Goal: Task Accomplishment & Management: Manage account settings

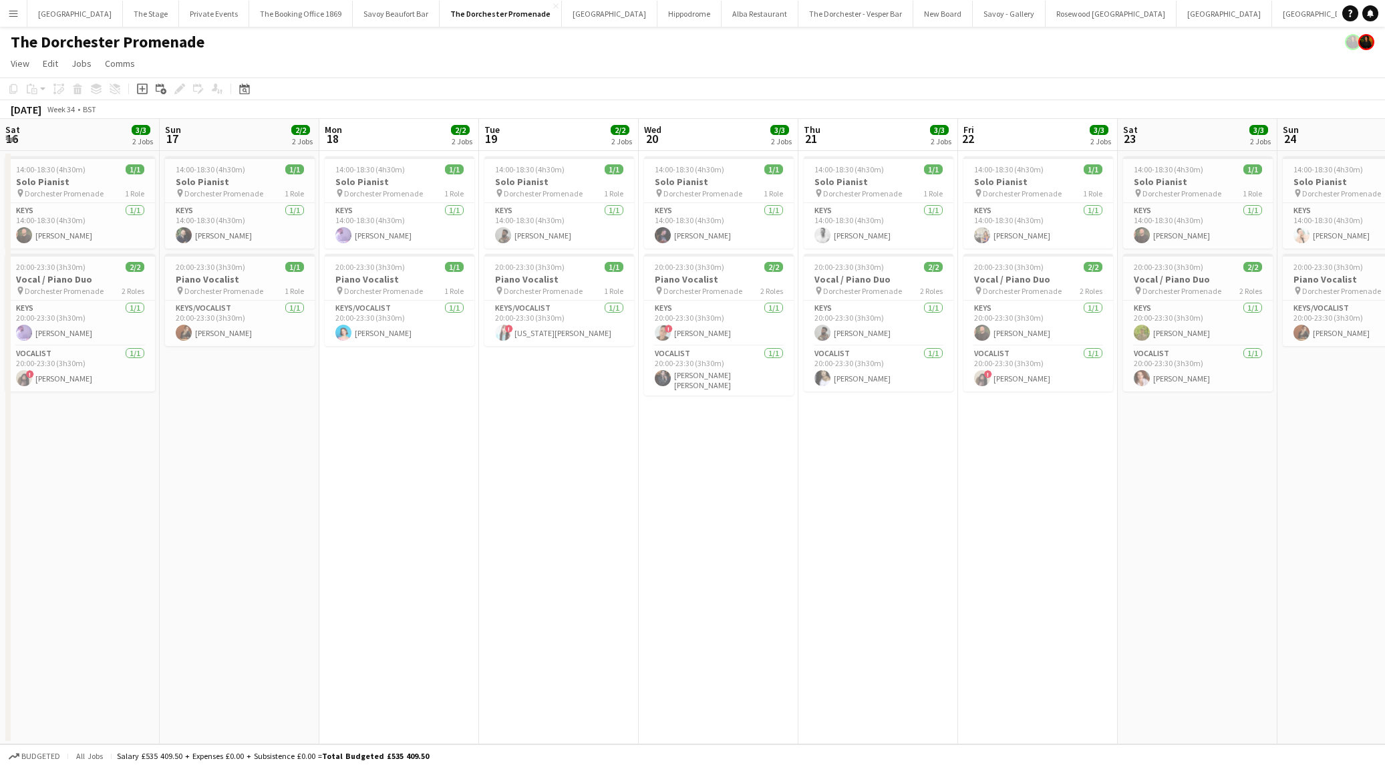
scroll to position [0, 345]
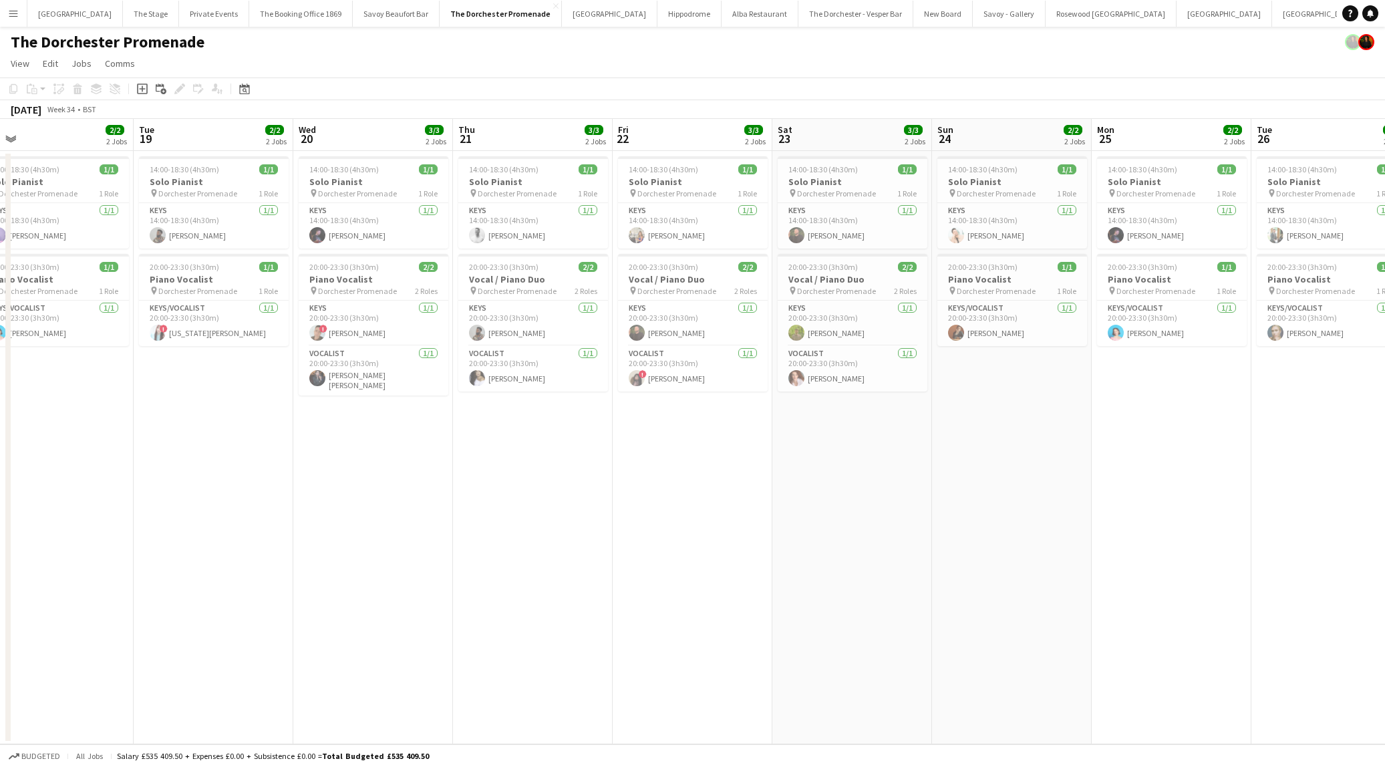
click at [1367, 18] on button "Oblix Close" at bounding box center [1386, 14] width 39 height 26
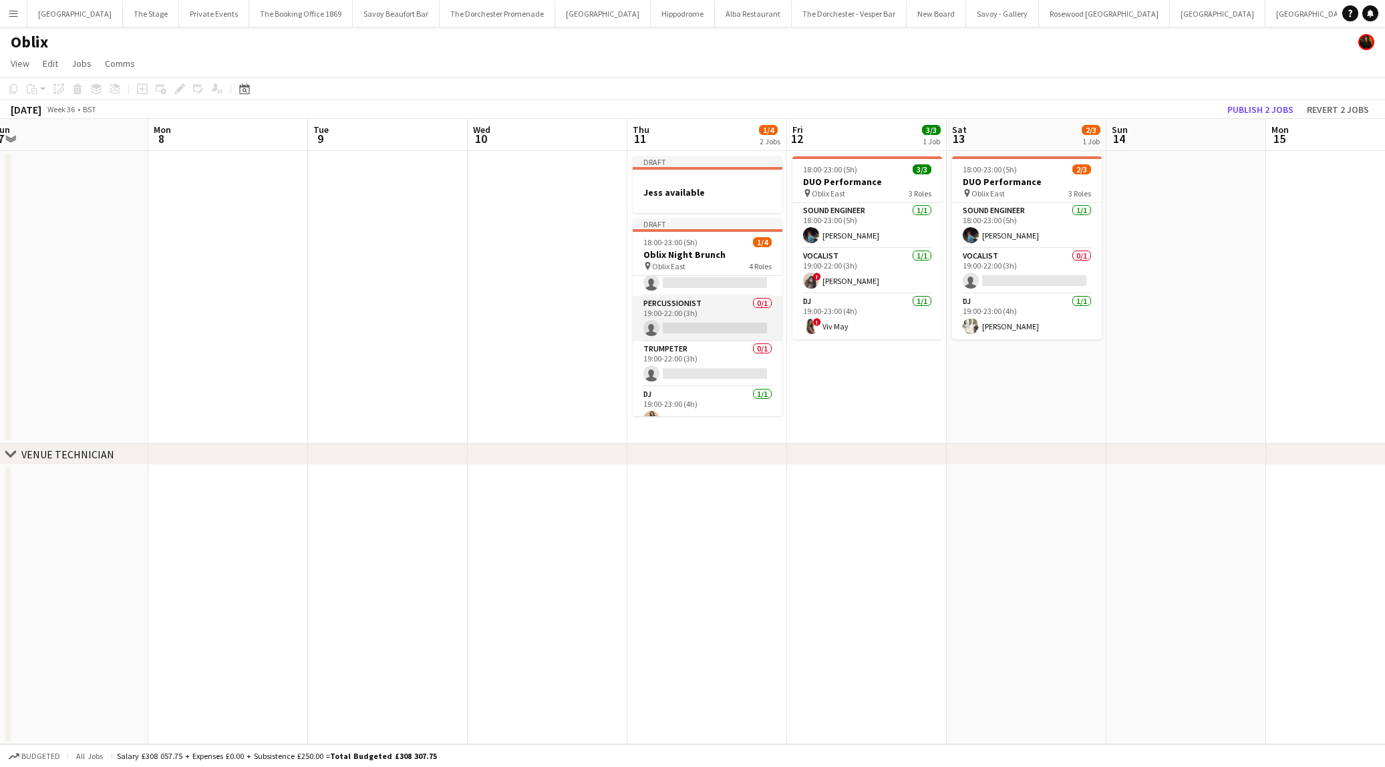
scroll to position [41, 0]
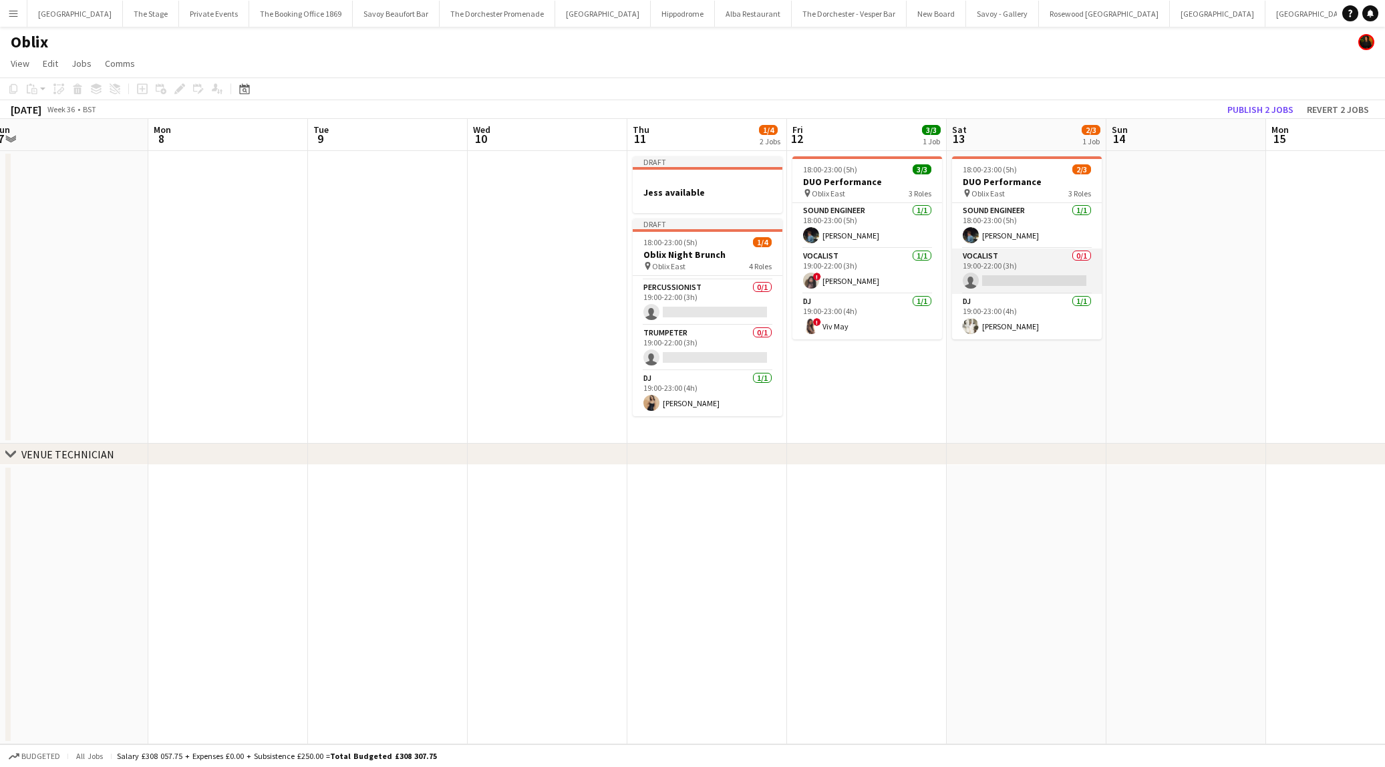
click at [1031, 270] on app-card-role "Vocalist 0/1 19:00-22:00 (3h) single-neutral-actions" at bounding box center [1027, 270] width 150 height 45
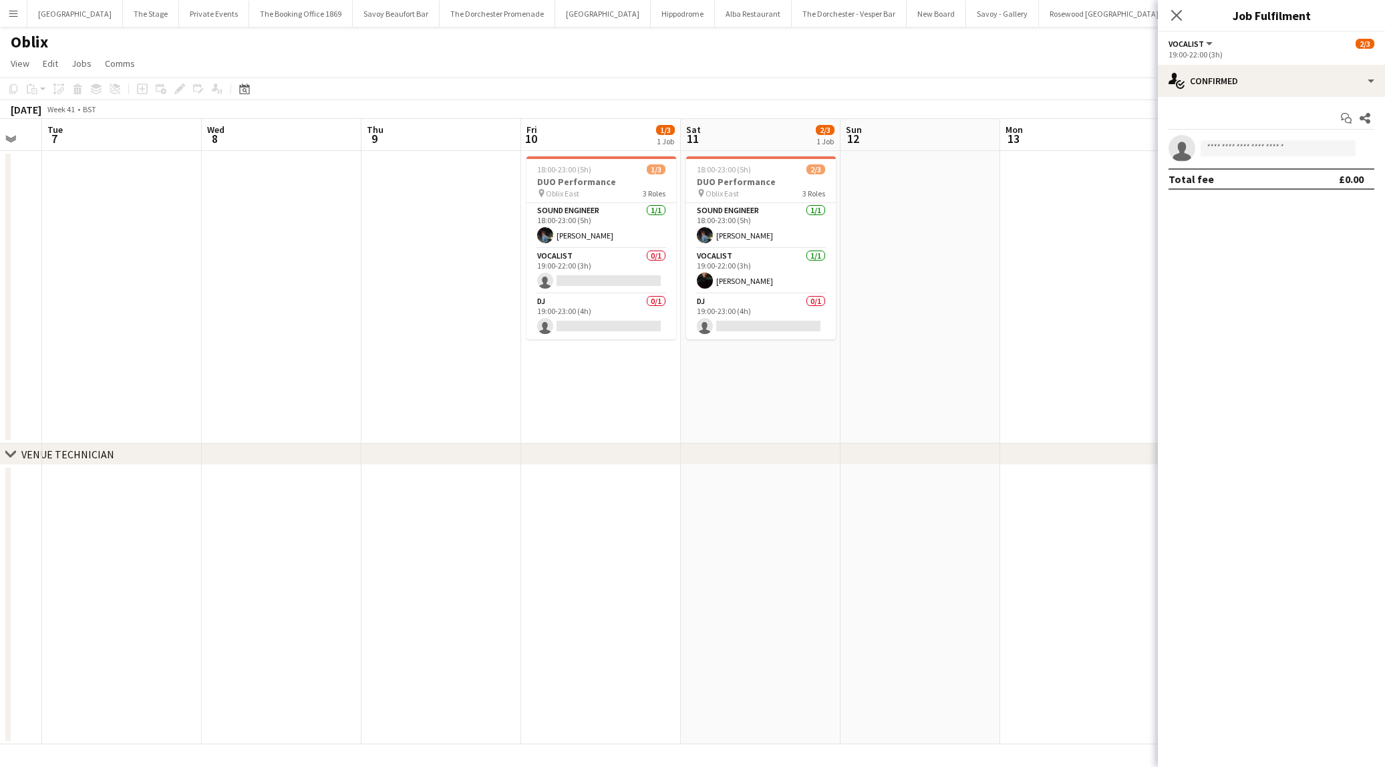
scroll to position [0, 464]
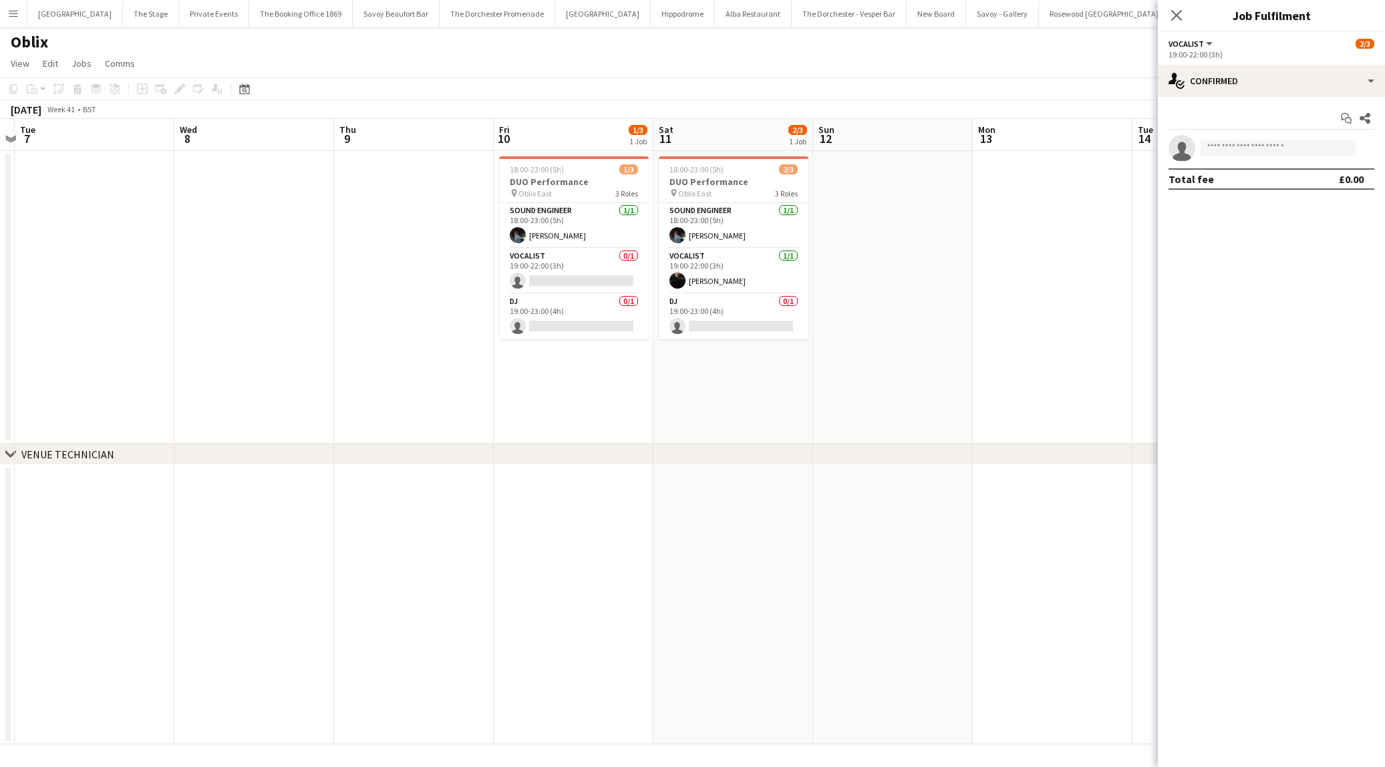
click at [562, 382] on app-date-cell "18:00-23:00 (5h) 1/3 DUO Performance pin Oblix East 3 Roles Sound Engineer [DAT…" at bounding box center [574, 297] width 160 height 293
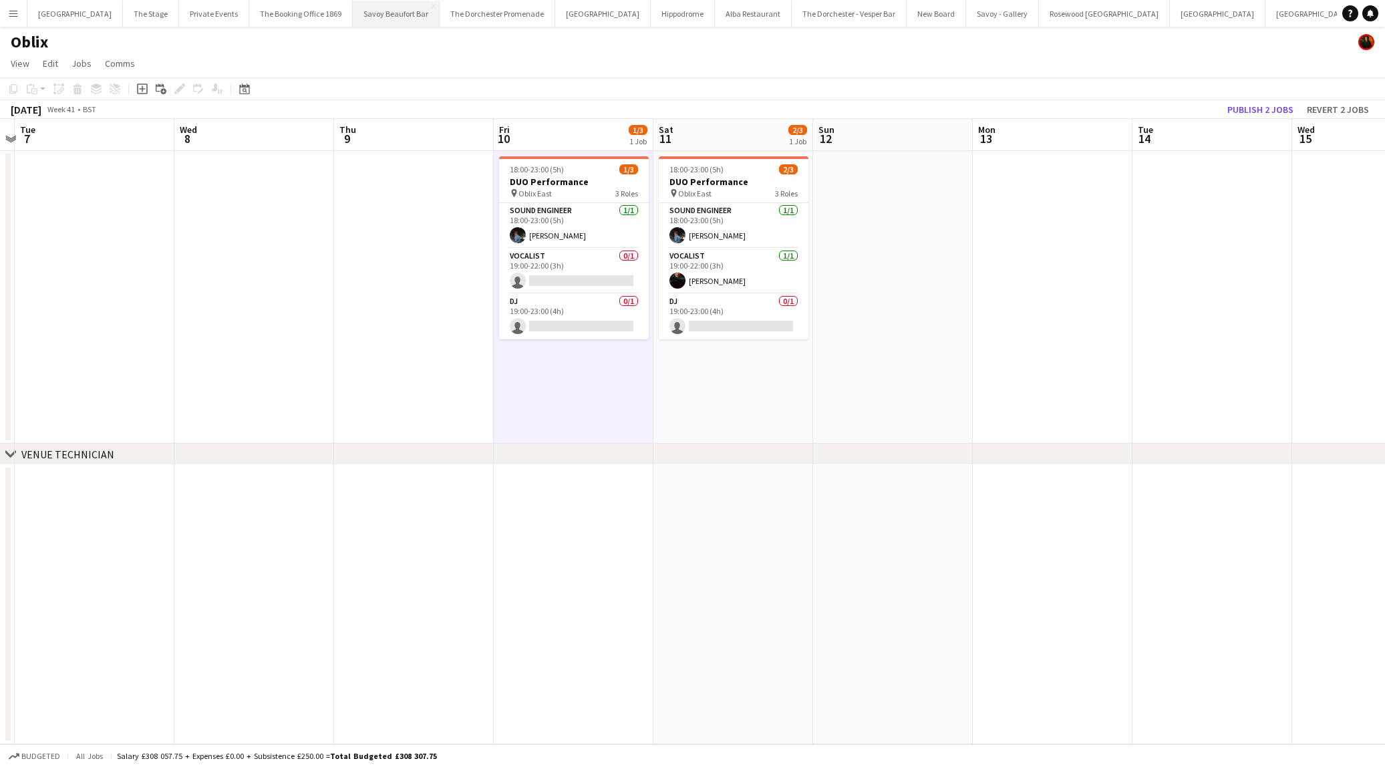
click at [372, 13] on button "Savoy Beaufort Bar Close" at bounding box center [396, 14] width 87 height 26
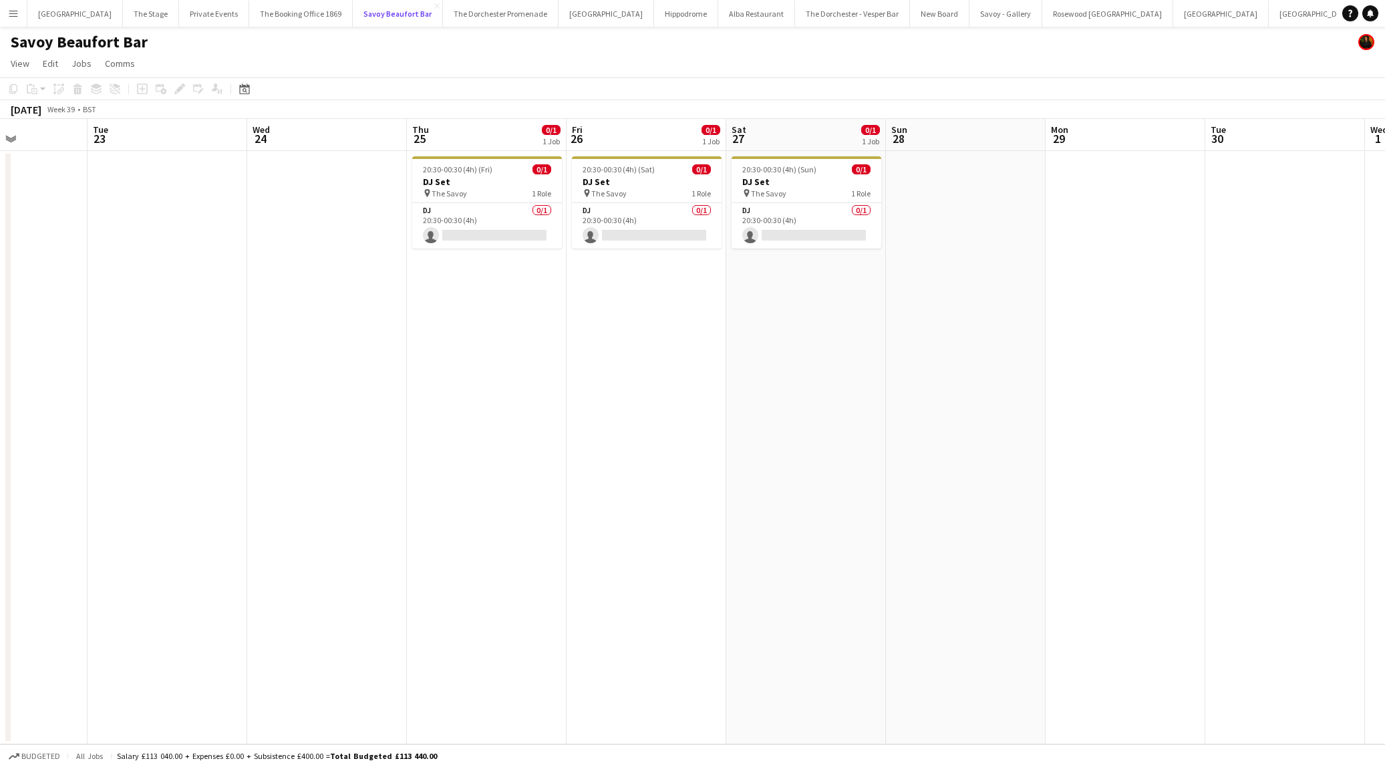
scroll to position [0, 349]
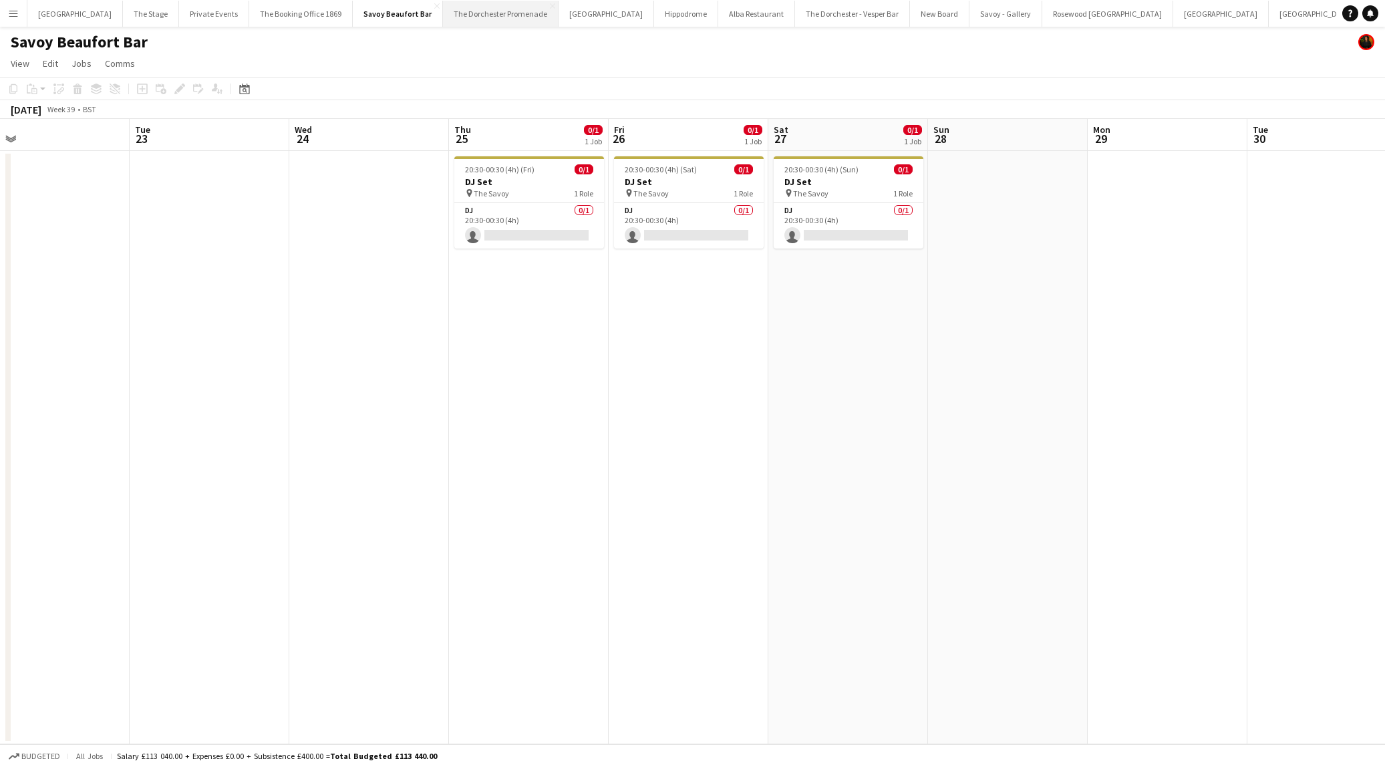
click at [446, 5] on button "The Dorchester Promenade Close" at bounding box center [501, 14] width 116 height 26
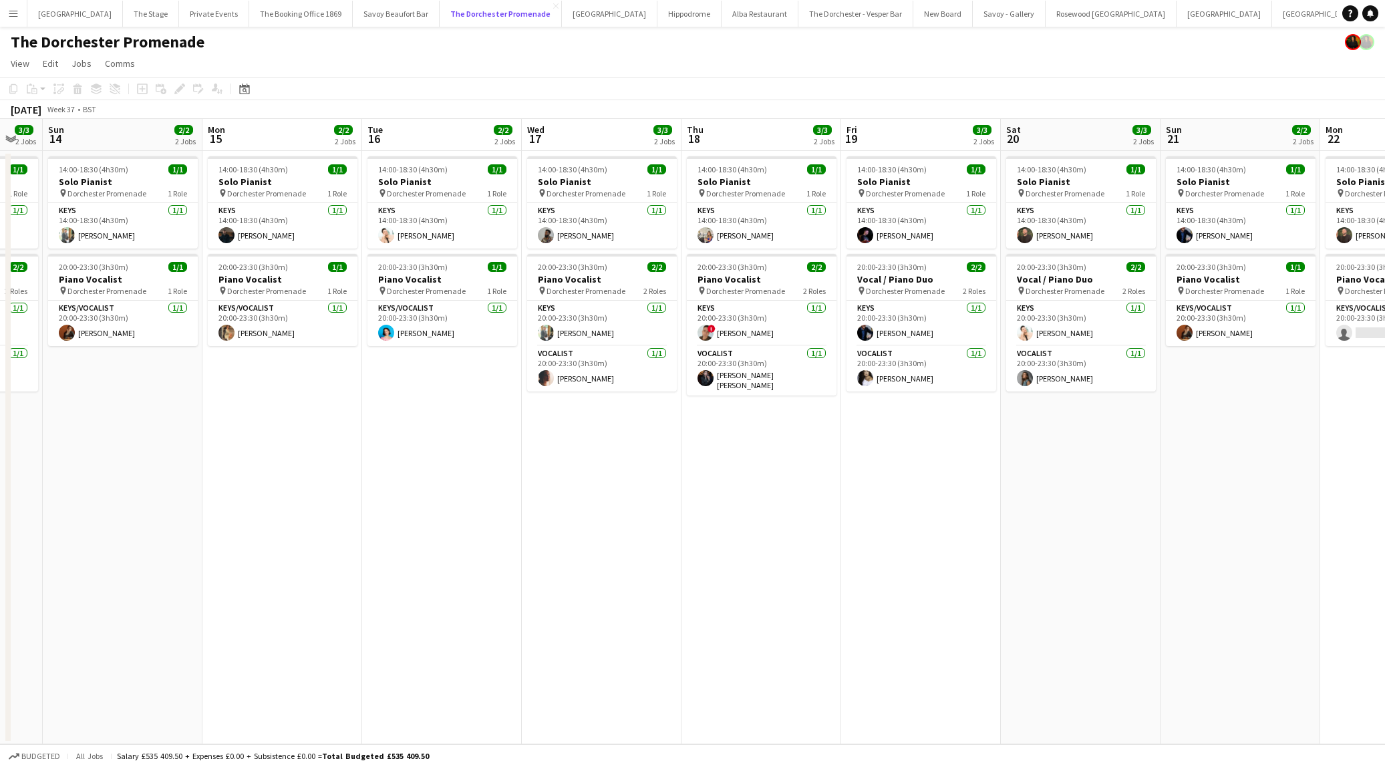
scroll to position [0, 278]
click at [146, 17] on button "The Stage Close" at bounding box center [151, 14] width 56 height 26
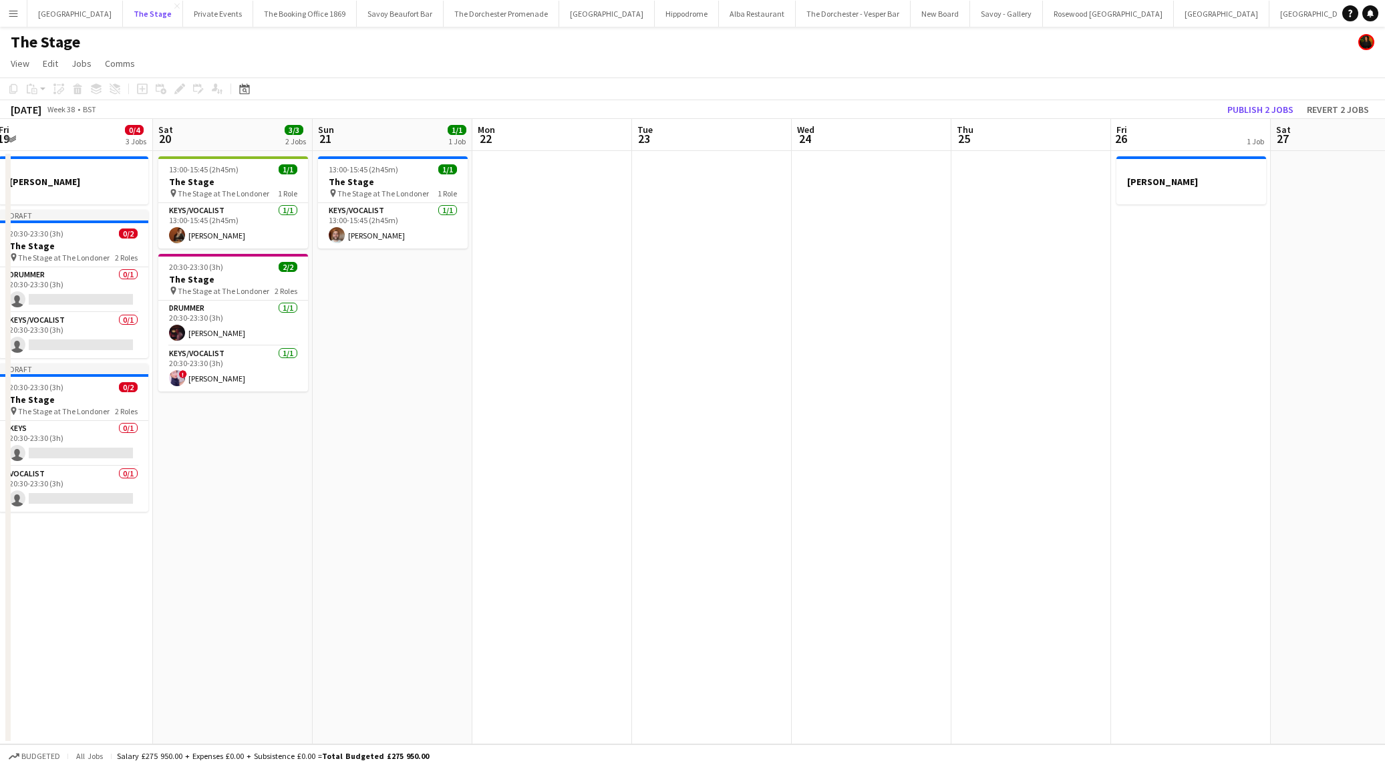
scroll to position [0, 484]
click at [1043, 25] on button "Rosewood [GEOGRAPHIC_DATA] Close" at bounding box center [1108, 14] width 131 height 26
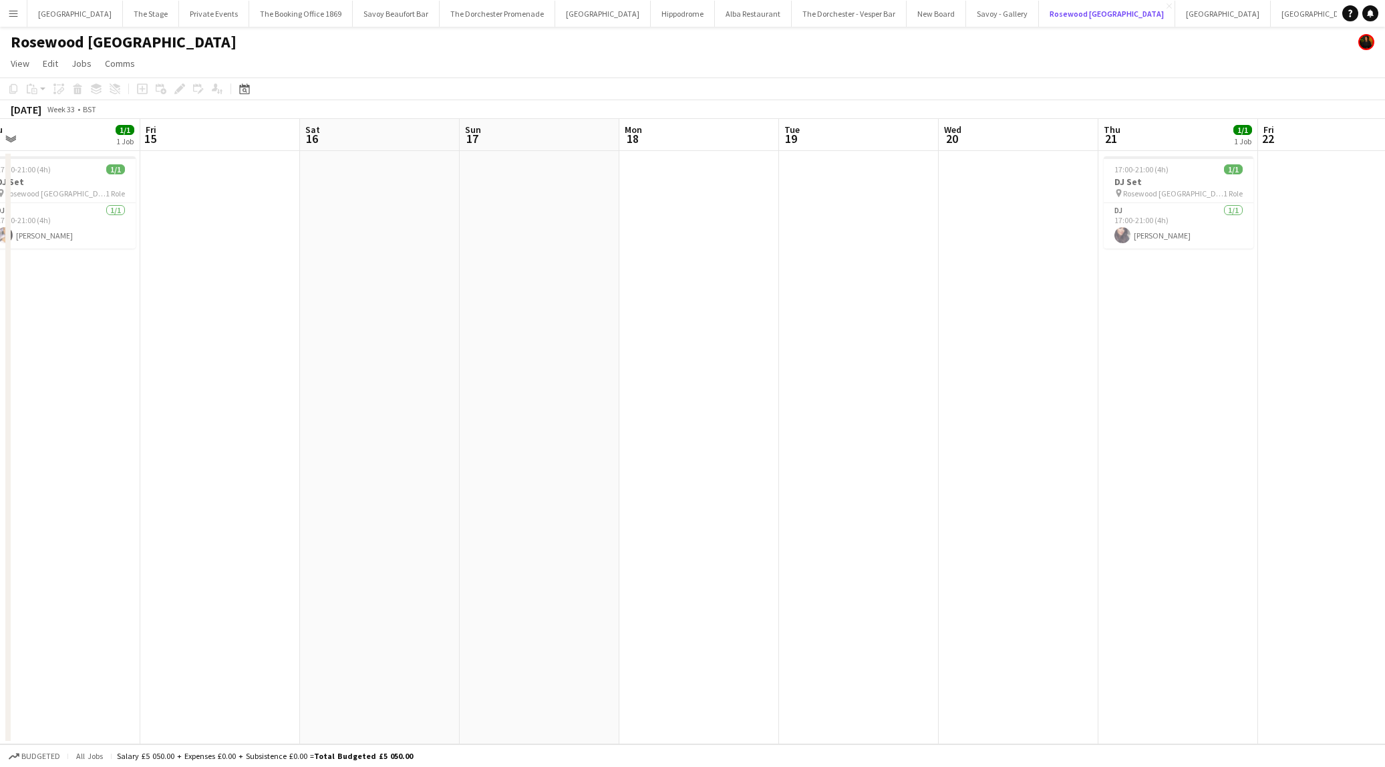
scroll to position [0, 339]
click at [263, 12] on button "The Booking Office 1869 Close" at bounding box center [301, 14] width 104 height 26
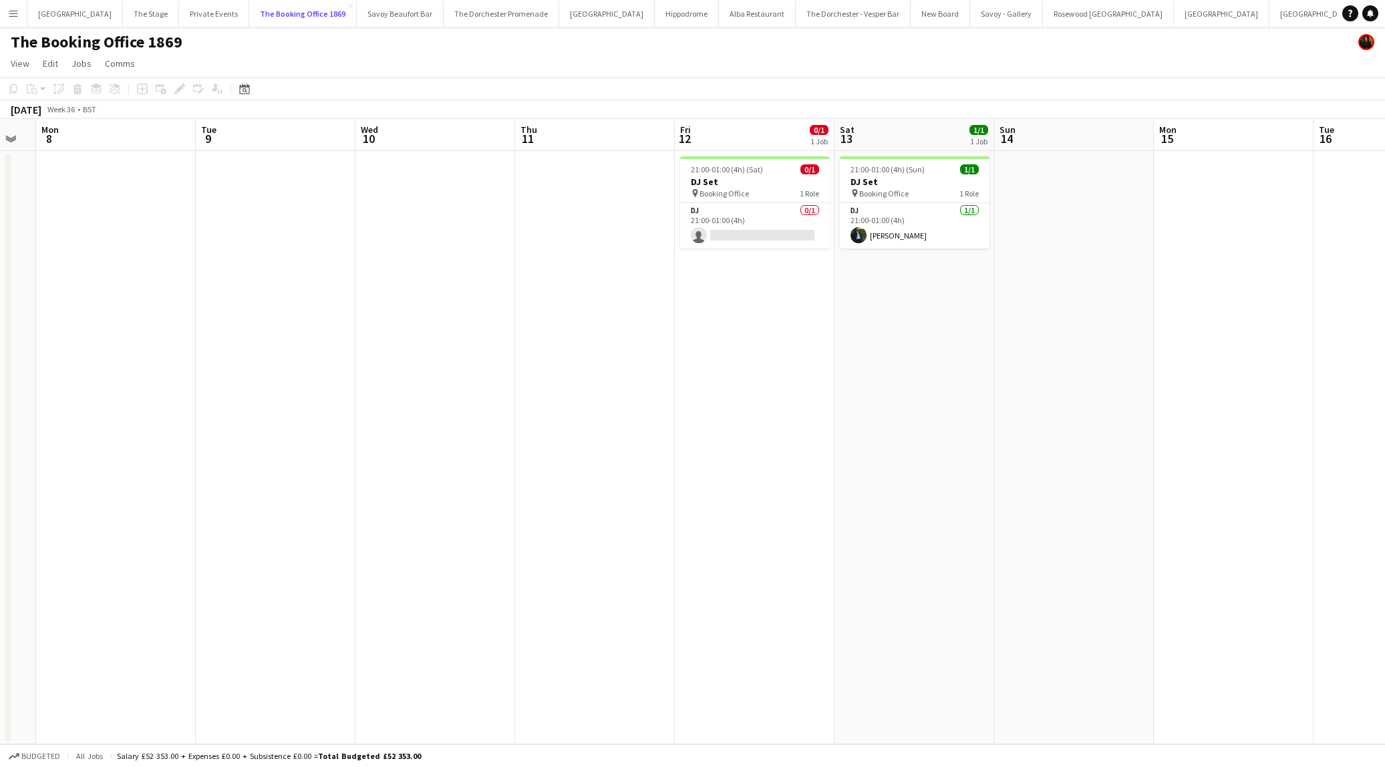
scroll to position [0, 442]
click at [819, 225] on app-card-role "DJ 0/1 21:00-01:00 (4h) single-neutral-actions" at bounding box center [756, 225] width 150 height 45
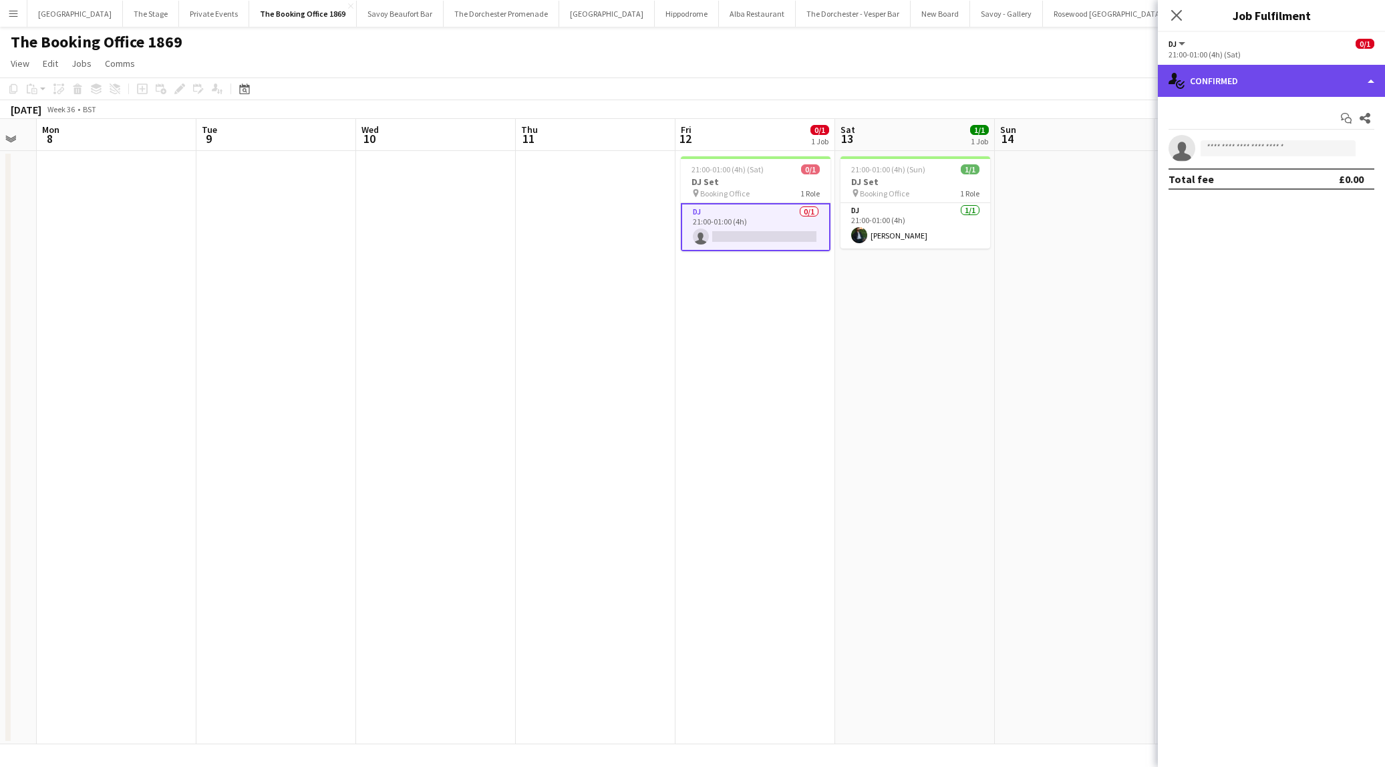
click at [1305, 93] on div "single-neutral-actions-check-2 Confirmed" at bounding box center [1271, 81] width 227 height 32
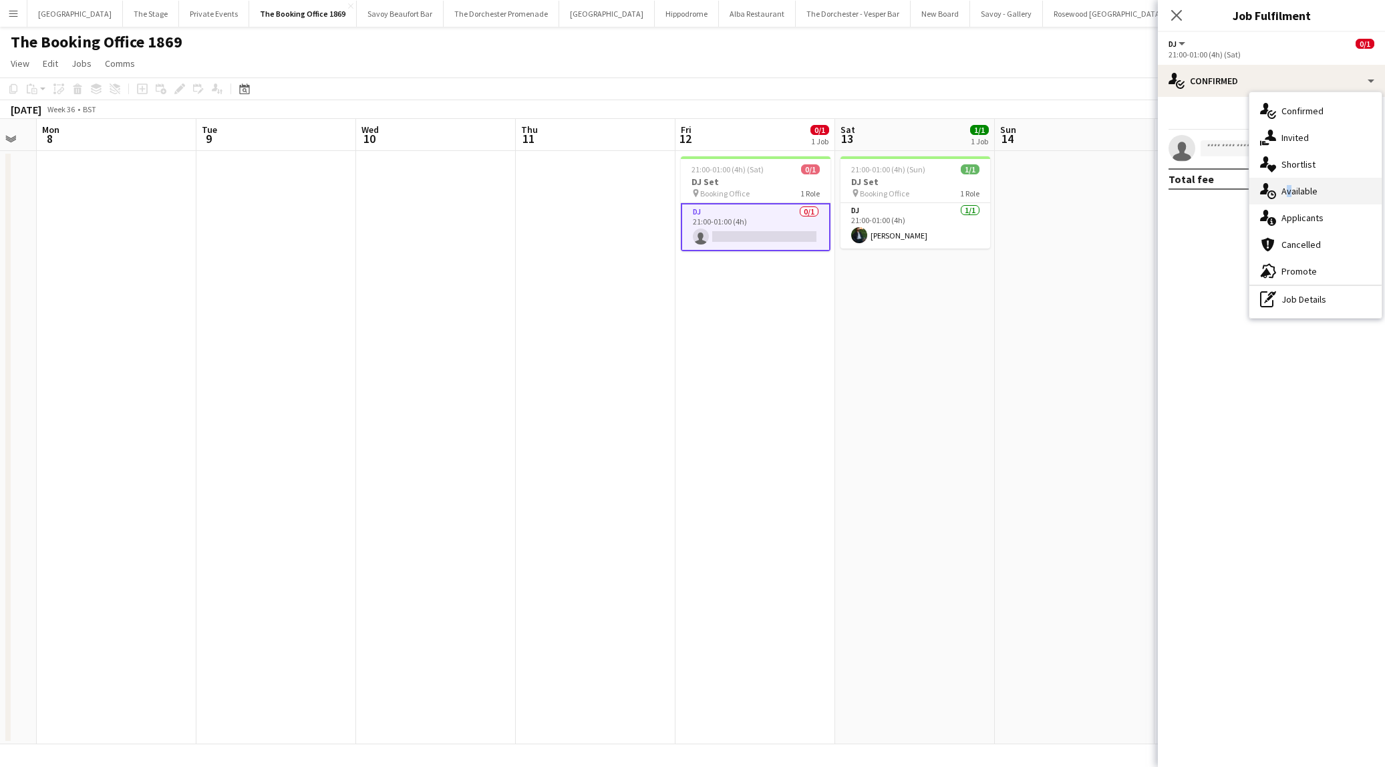
click at [1286, 185] on div "single-neutral-actions-upload Available" at bounding box center [1315, 191] width 132 height 27
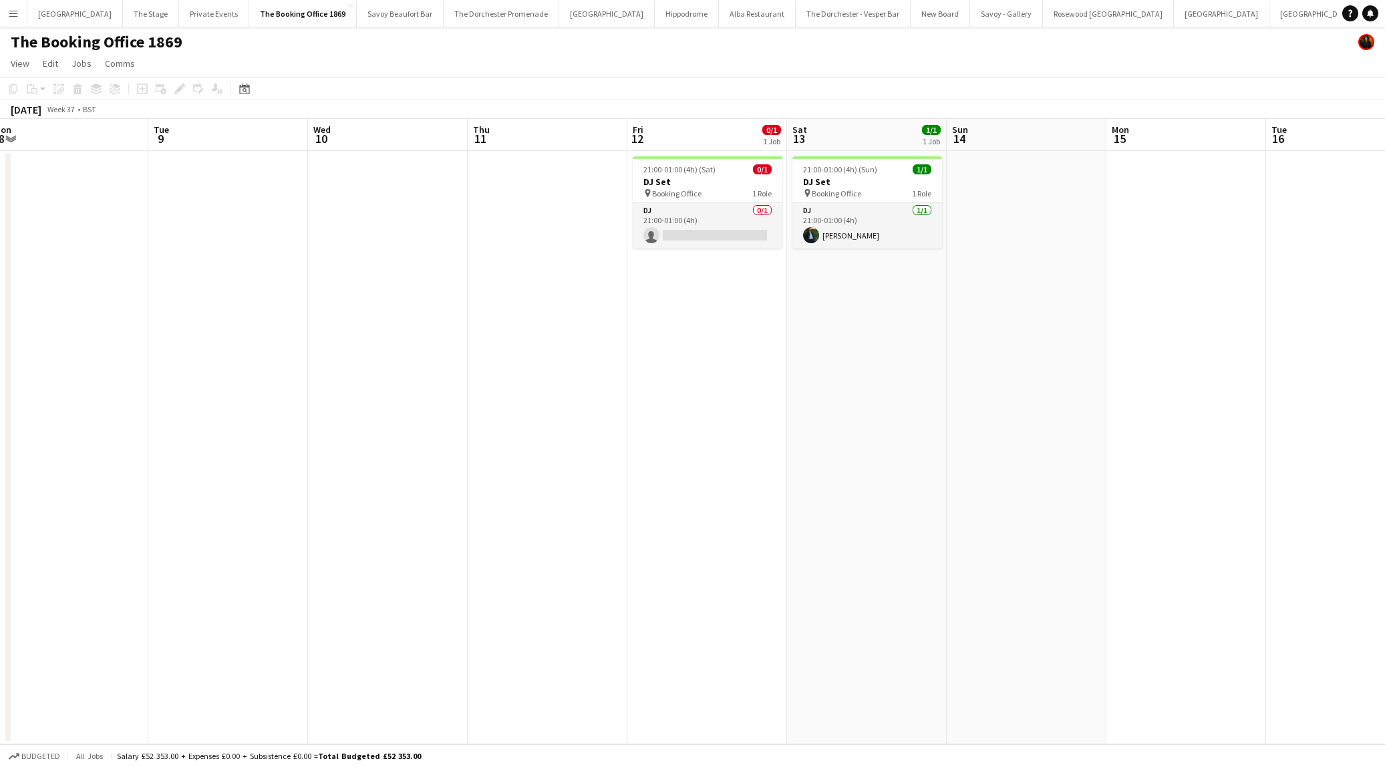
scroll to position [0, 511]
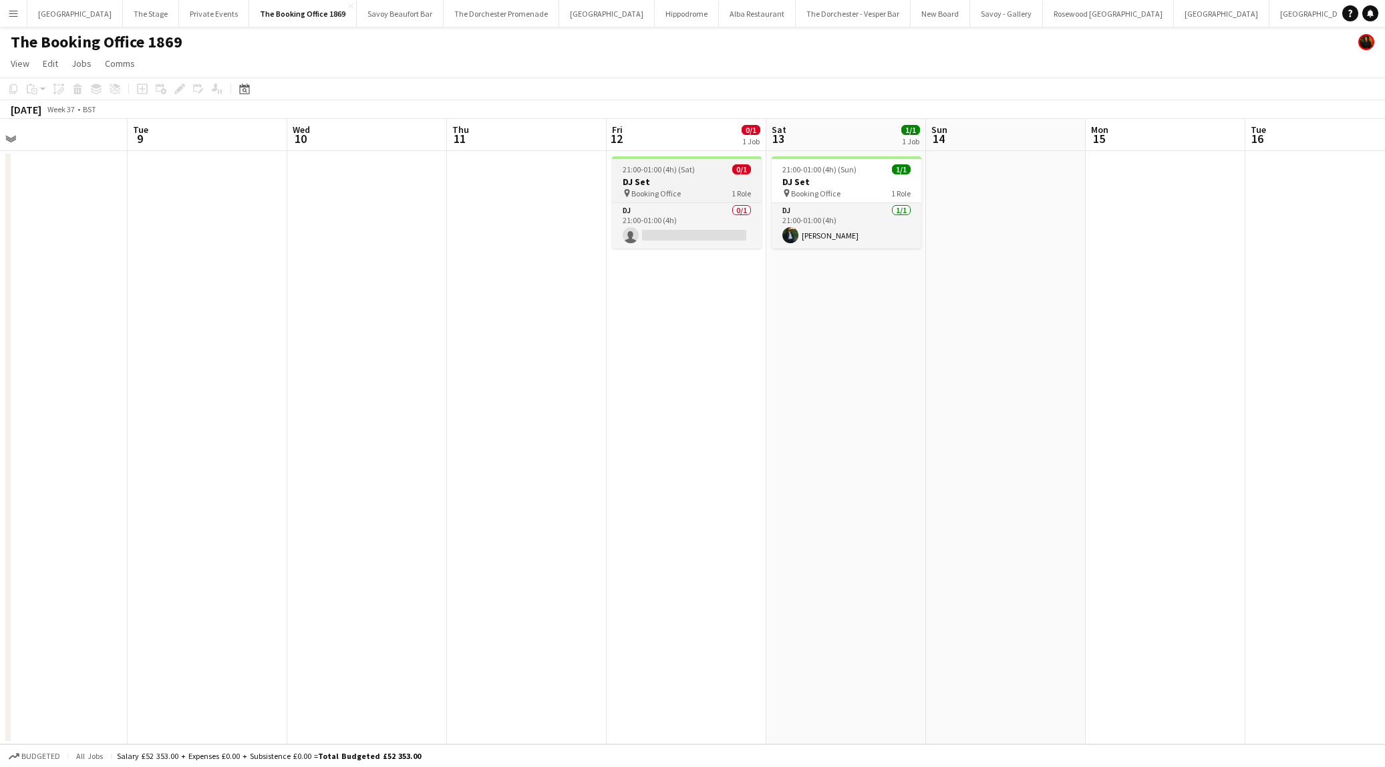
click at [675, 198] on span "Booking Office" at bounding box center [655, 193] width 49 height 10
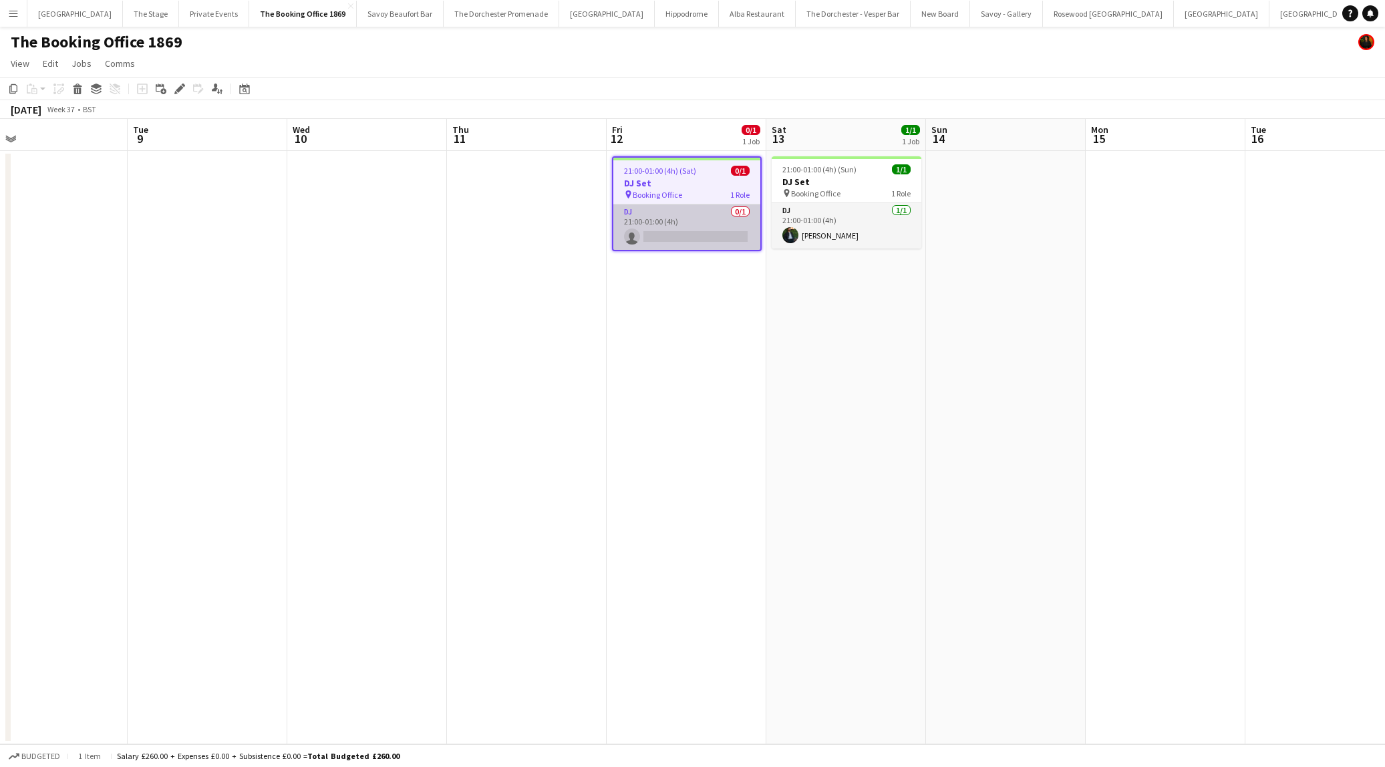
click at [671, 229] on app-card-role "DJ 0/1 21:00-01:00 (4h) single-neutral-actions" at bounding box center [686, 226] width 147 height 45
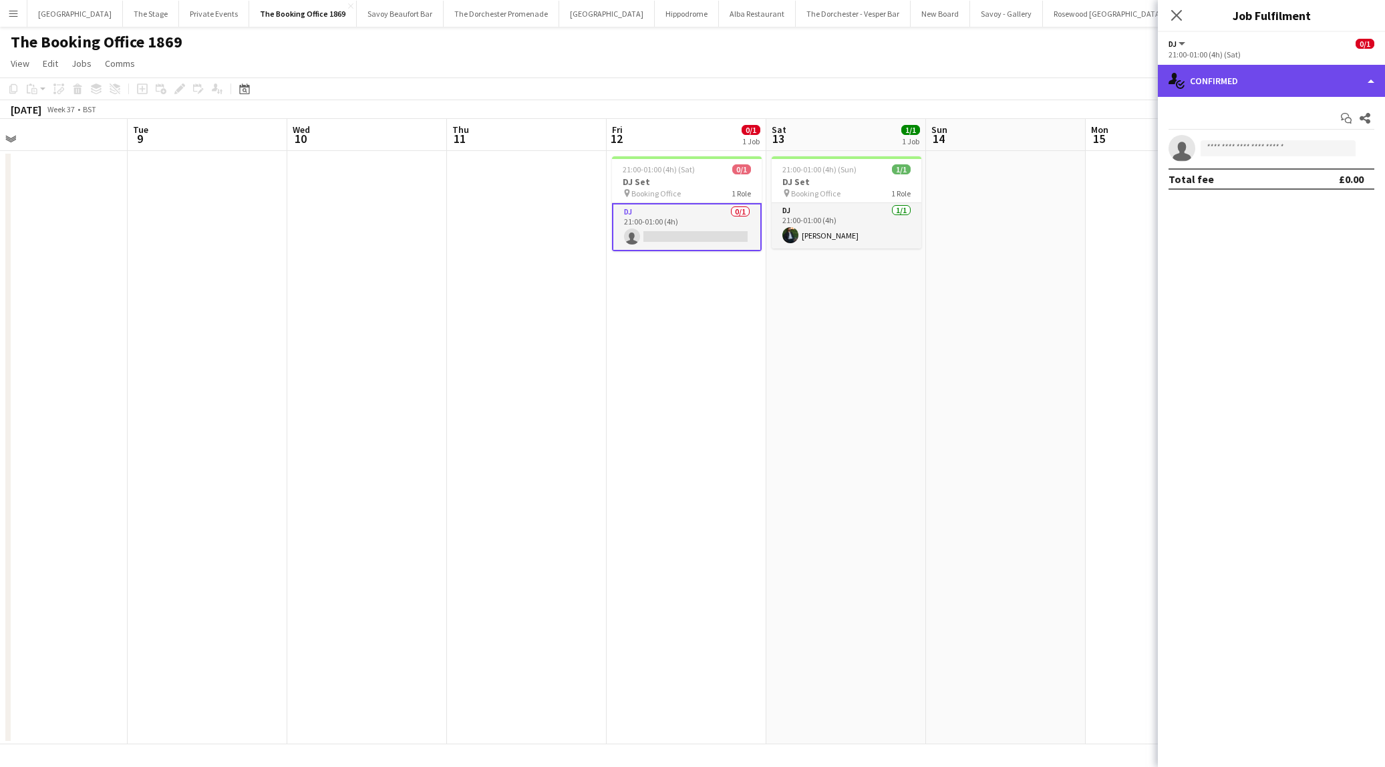
click at [1296, 77] on div "single-neutral-actions-check-2 Confirmed" at bounding box center [1271, 81] width 227 height 32
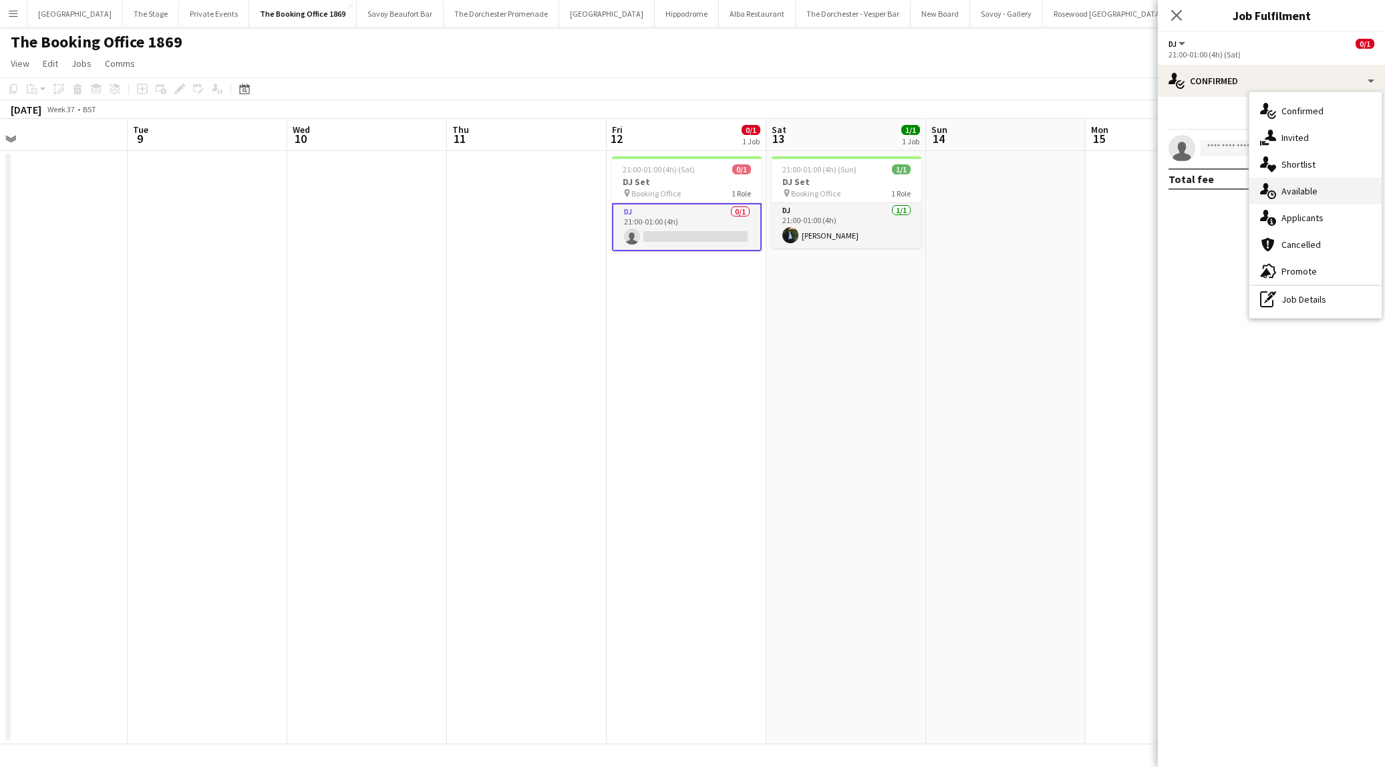
click at [1294, 190] on span "Available" at bounding box center [1299, 191] width 36 height 12
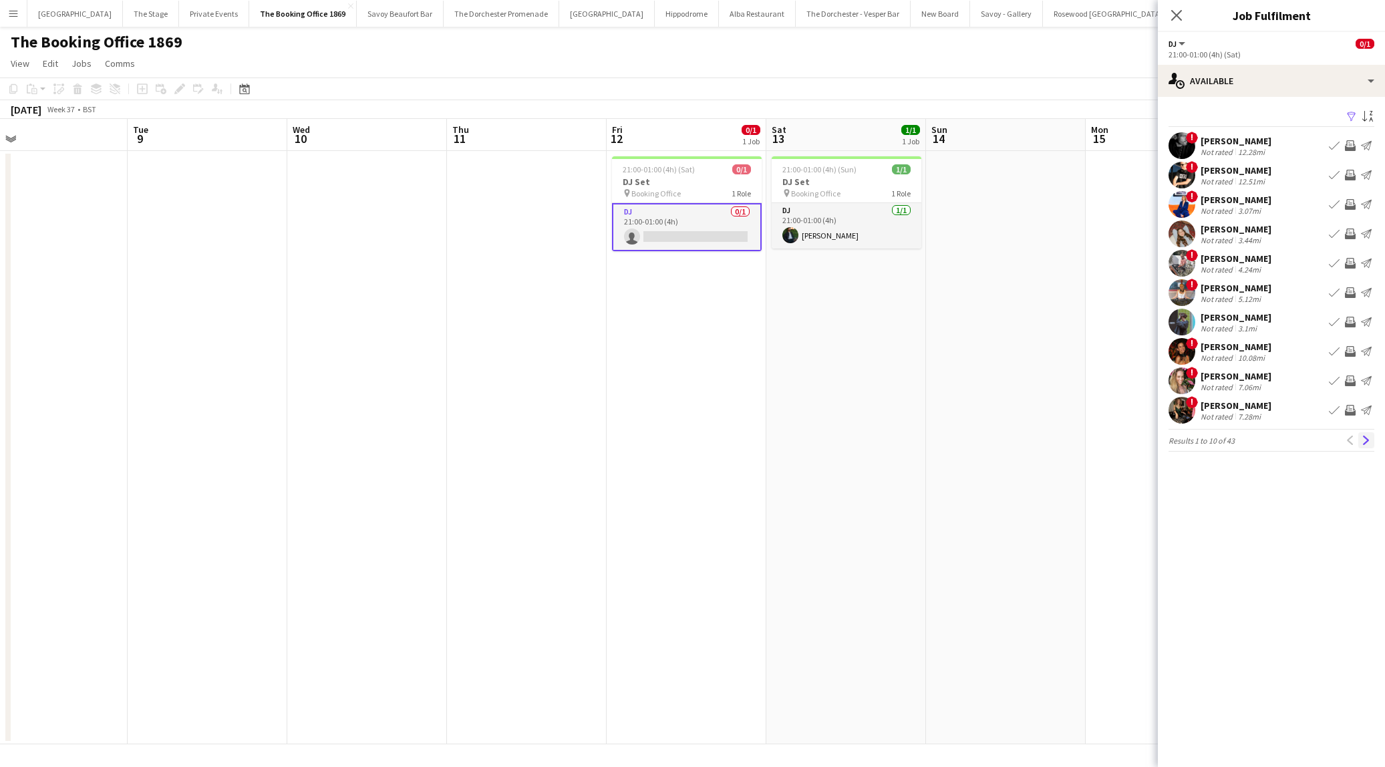
click at [1365, 437] on app-icon "Next" at bounding box center [1365, 439] width 9 height 9
click at [1364, 439] on app-icon "Next" at bounding box center [1365, 439] width 9 height 9
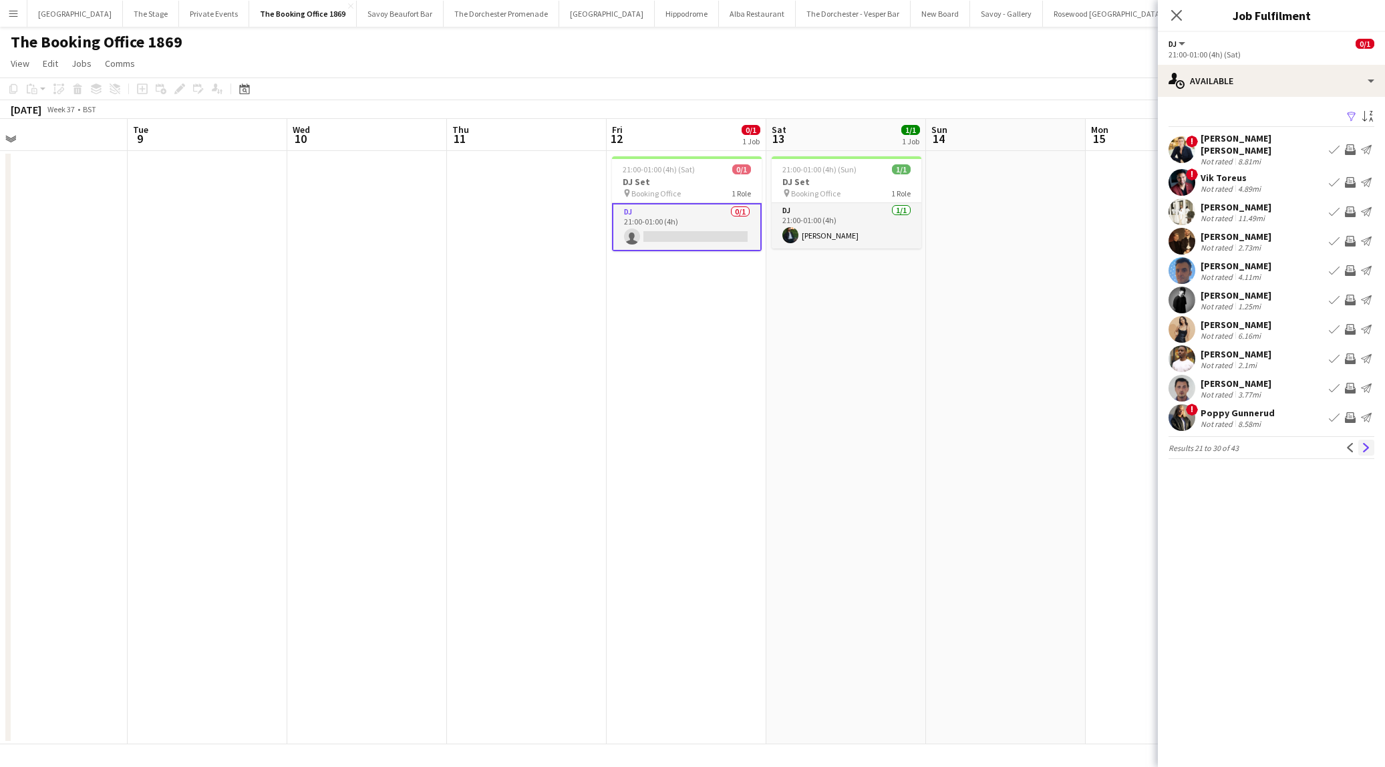
click at [1365, 443] on app-icon "Next" at bounding box center [1365, 447] width 9 height 9
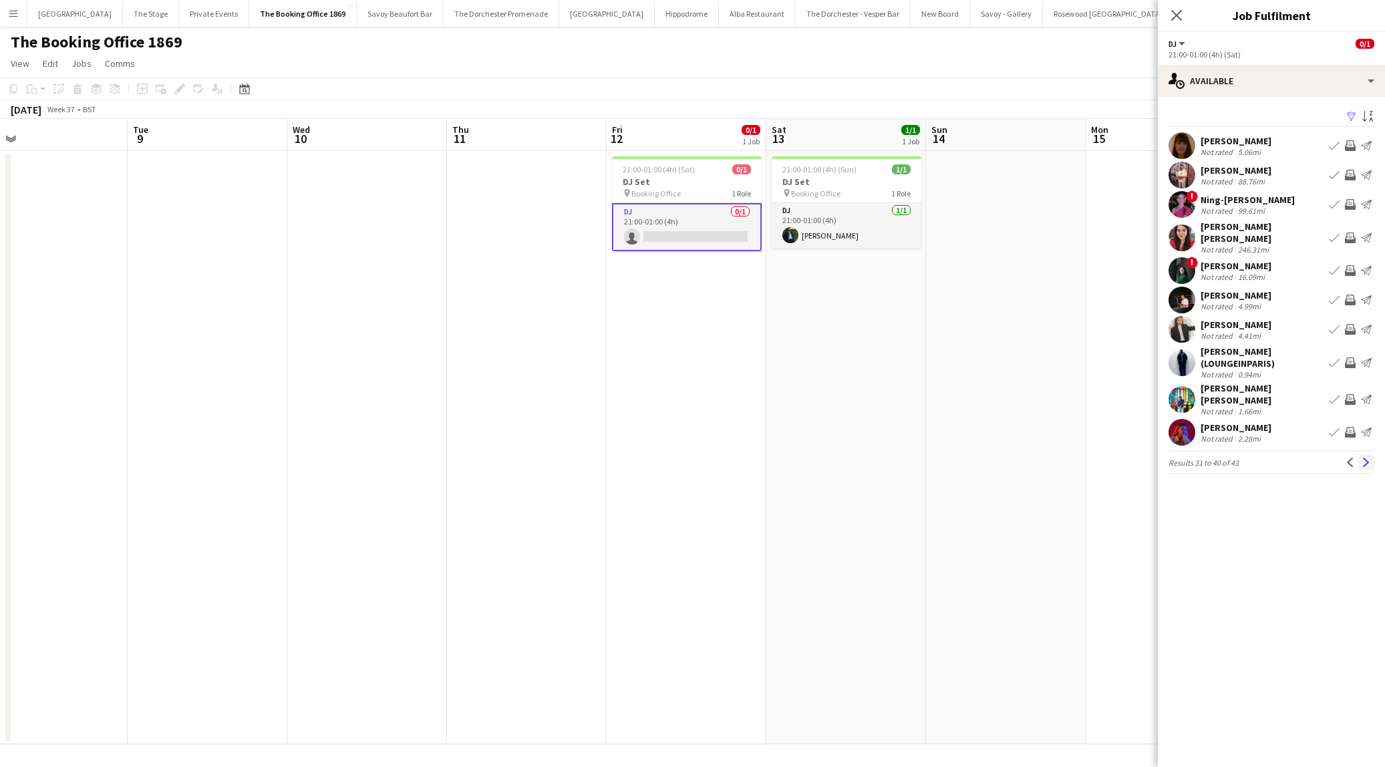
click at [1363, 454] on button "Next" at bounding box center [1366, 462] width 16 height 16
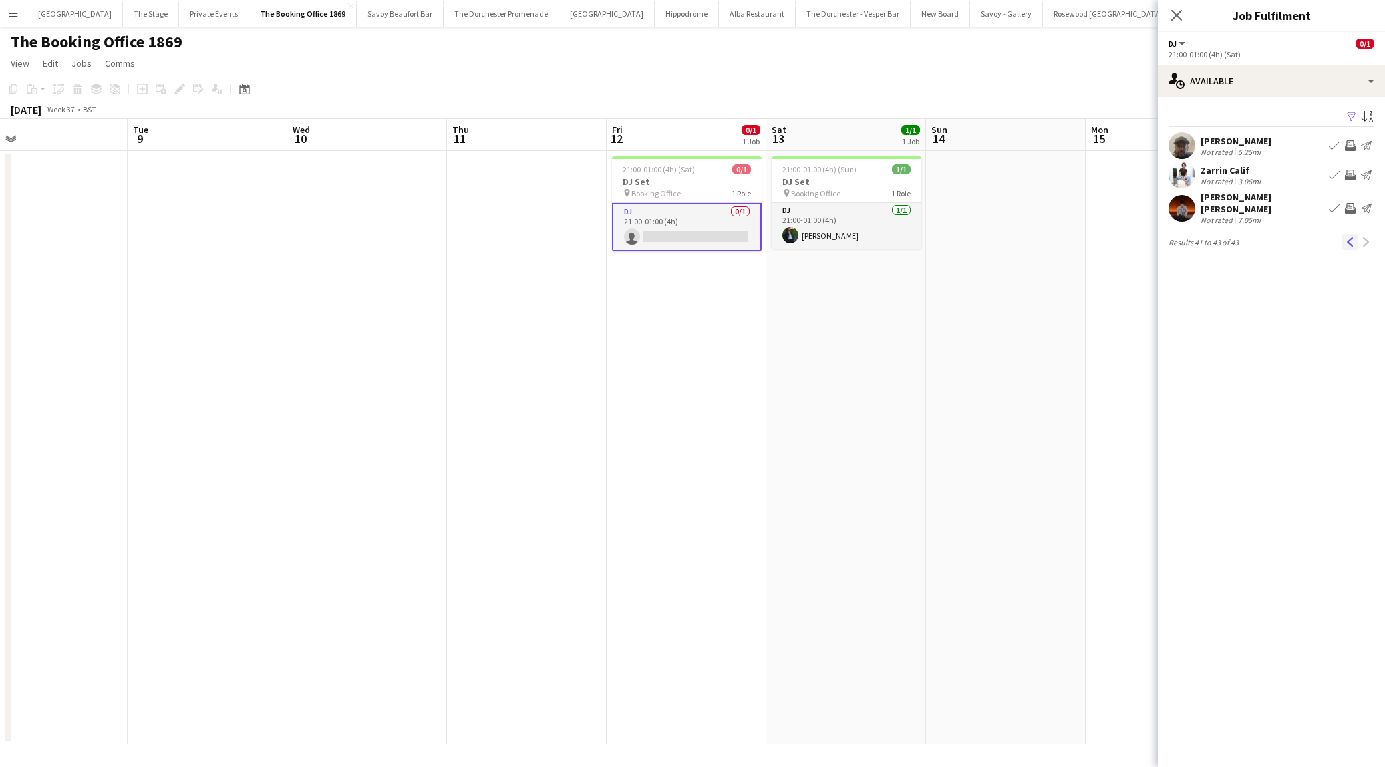
click at [1347, 237] on app-icon "Previous" at bounding box center [1349, 241] width 9 height 9
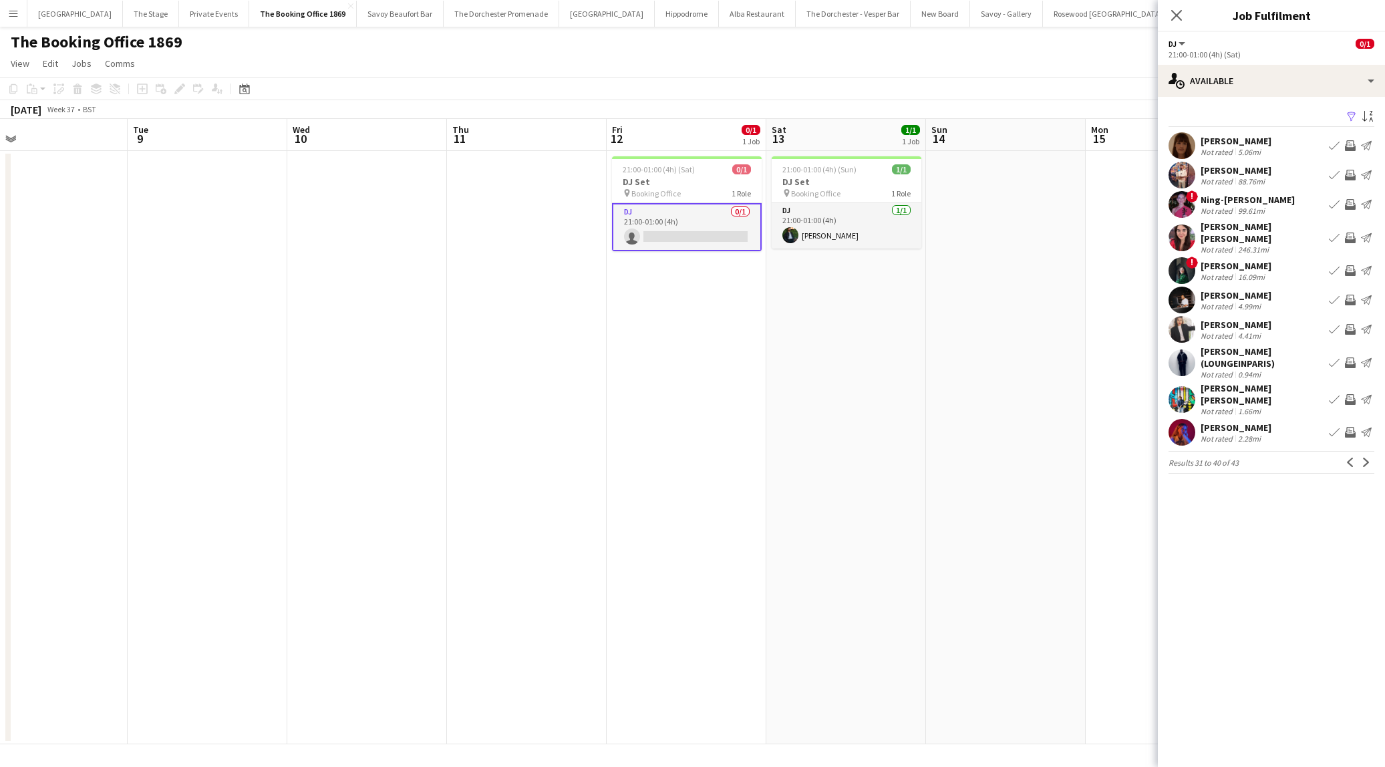
click at [1214, 383] on div "Caio Cenci Marin" at bounding box center [1261, 394] width 123 height 24
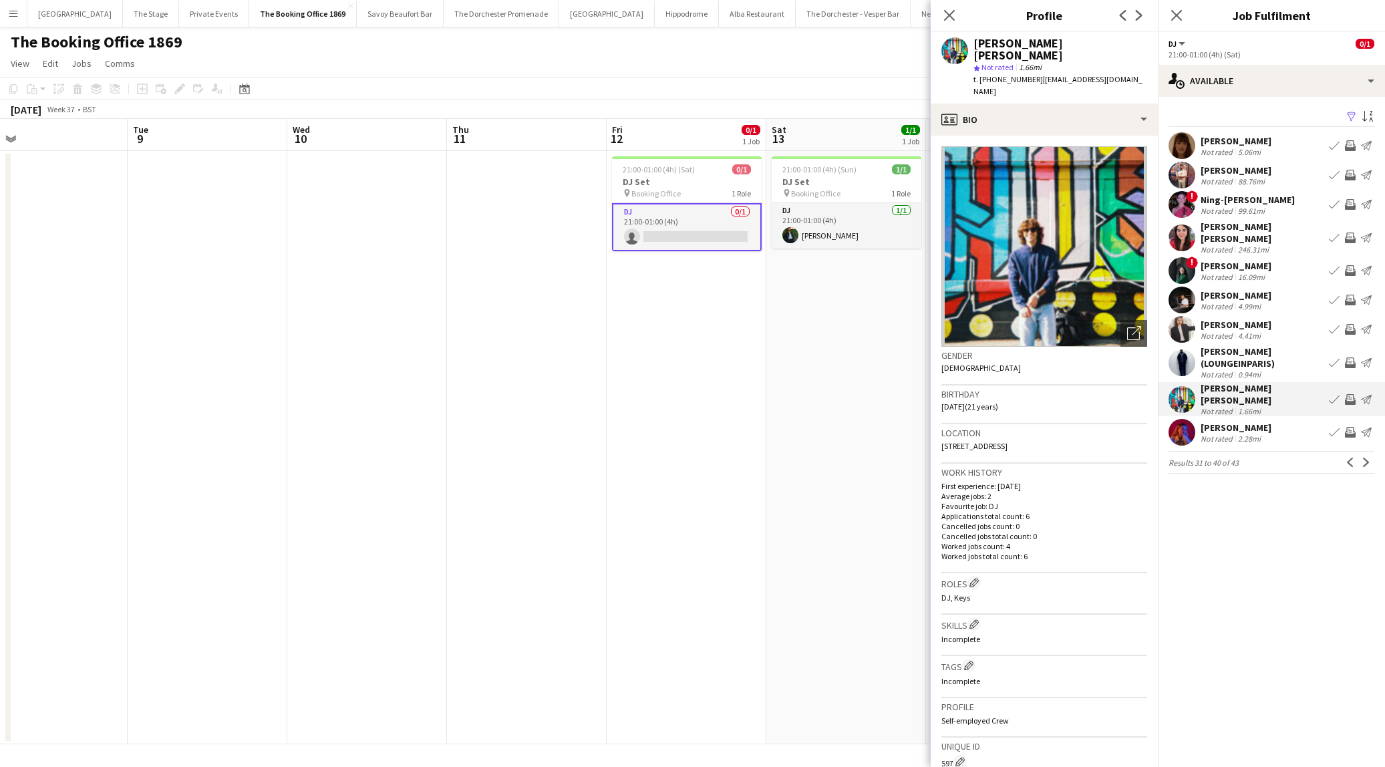
click at [1072, 61] on div "star Not rated 1.66mi" at bounding box center [1060, 67] width 174 height 12
click at [1061, 104] on div "profile Bio" at bounding box center [1043, 120] width 227 height 32
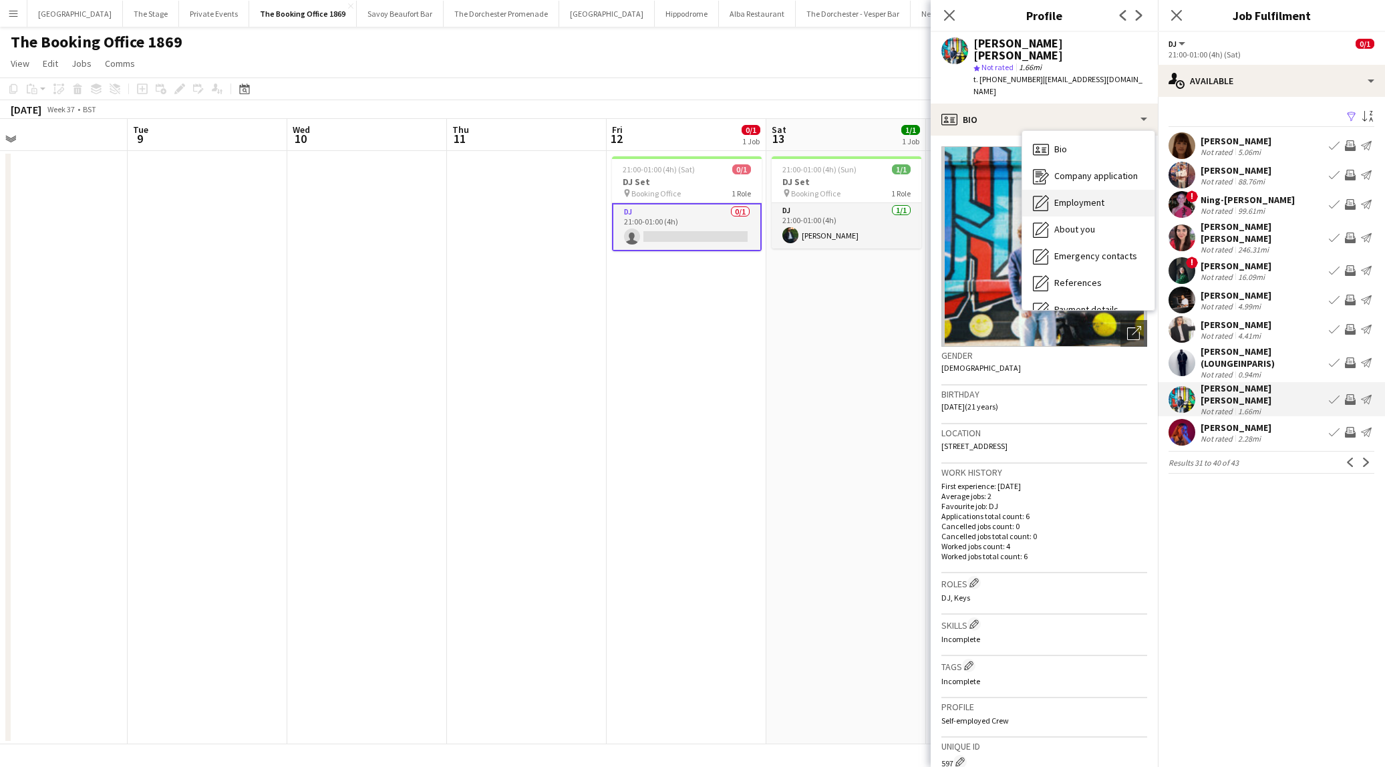
click at [1063, 190] on div "Employment Employment" at bounding box center [1088, 203] width 132 height 27
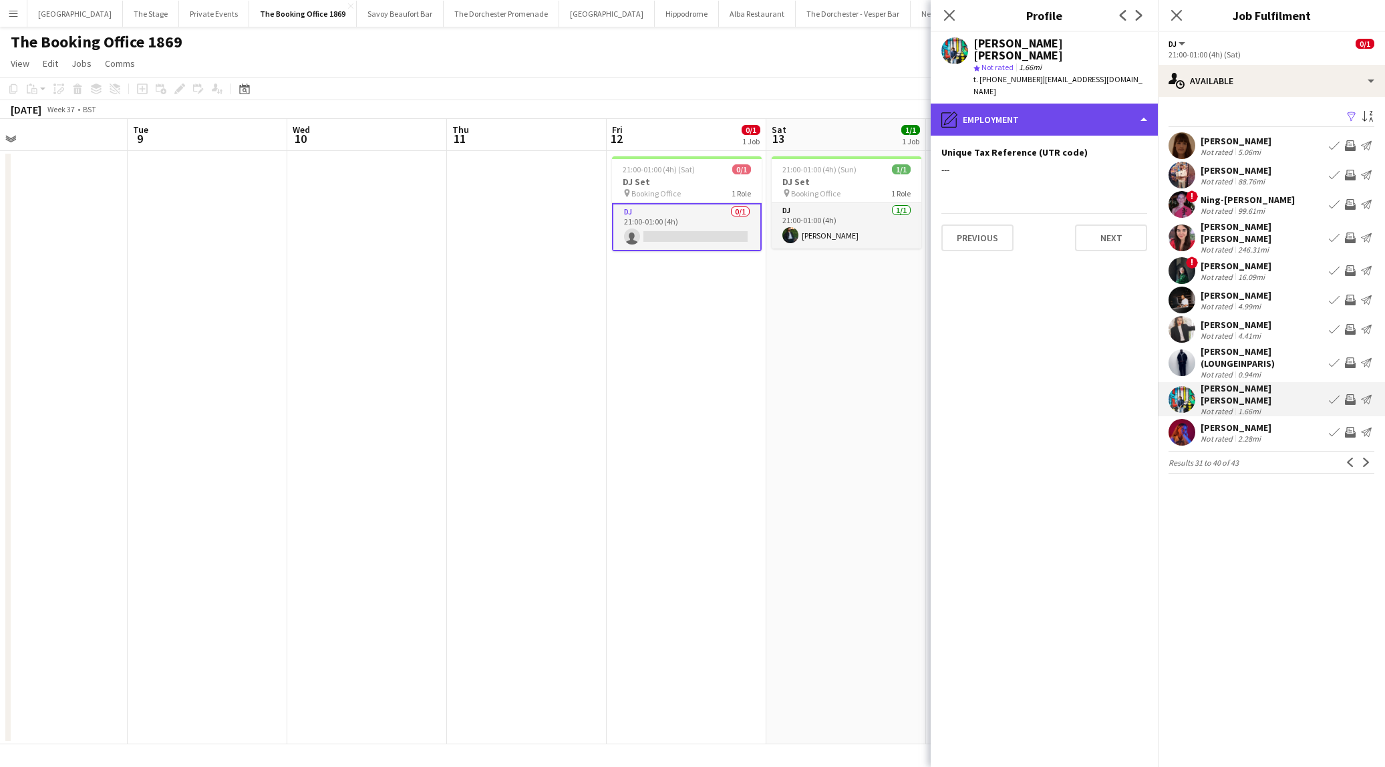
click at [1035, 104] on div "pencil4 Employment" at bounding box center [1043, 120] width 227 height 32
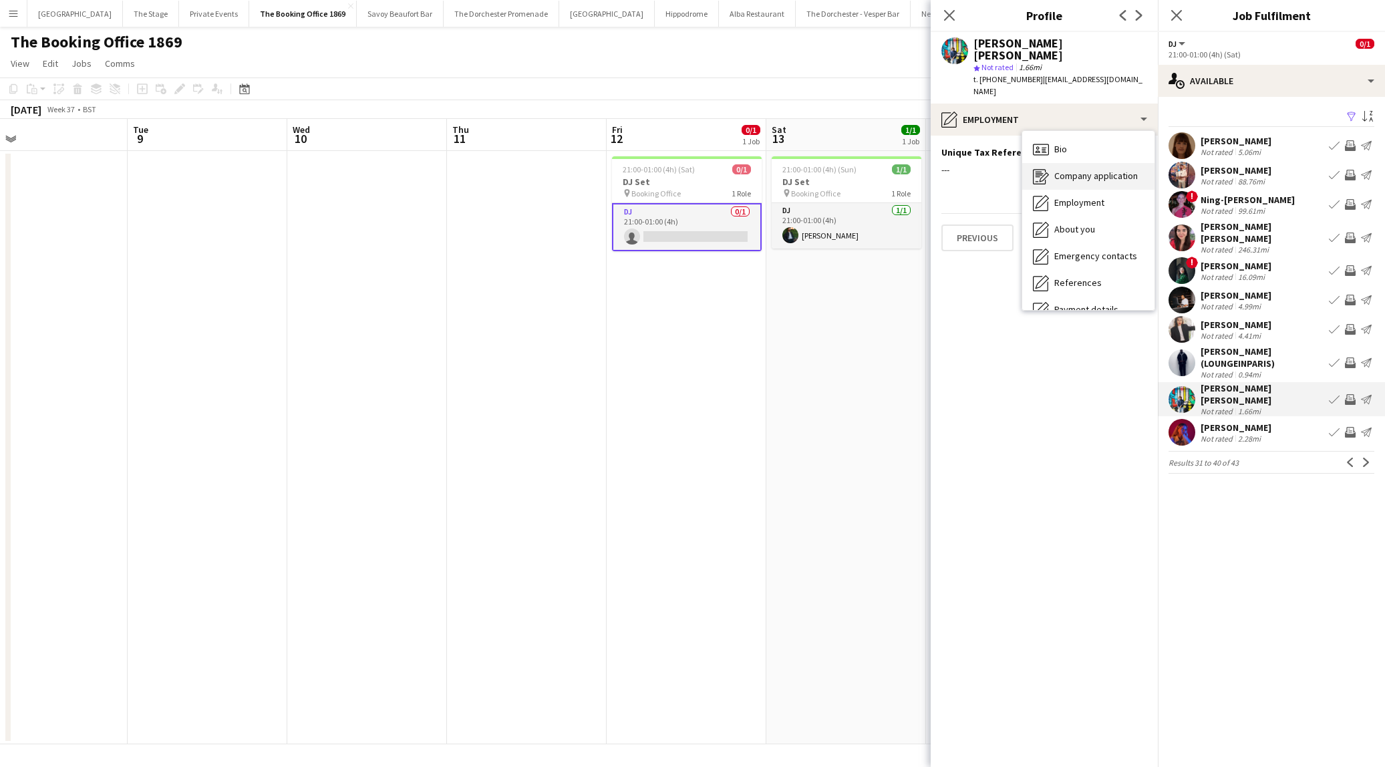
click at [1065, 163] on div "Company application Company application" at bounding box center [1088, 176] width 132 height 27
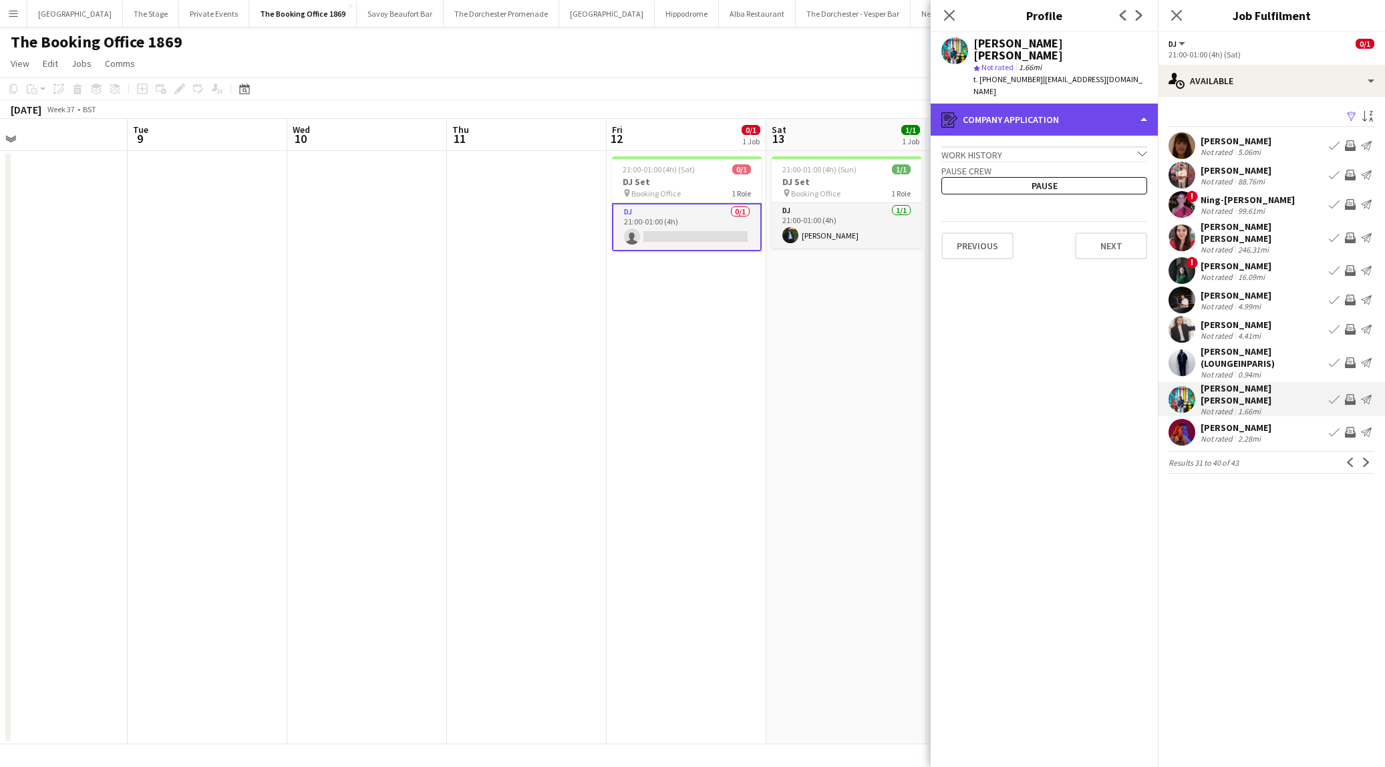
click at [1057, 104] on div "register Company application" at bounding box center [1043, 120] width 227 height 32
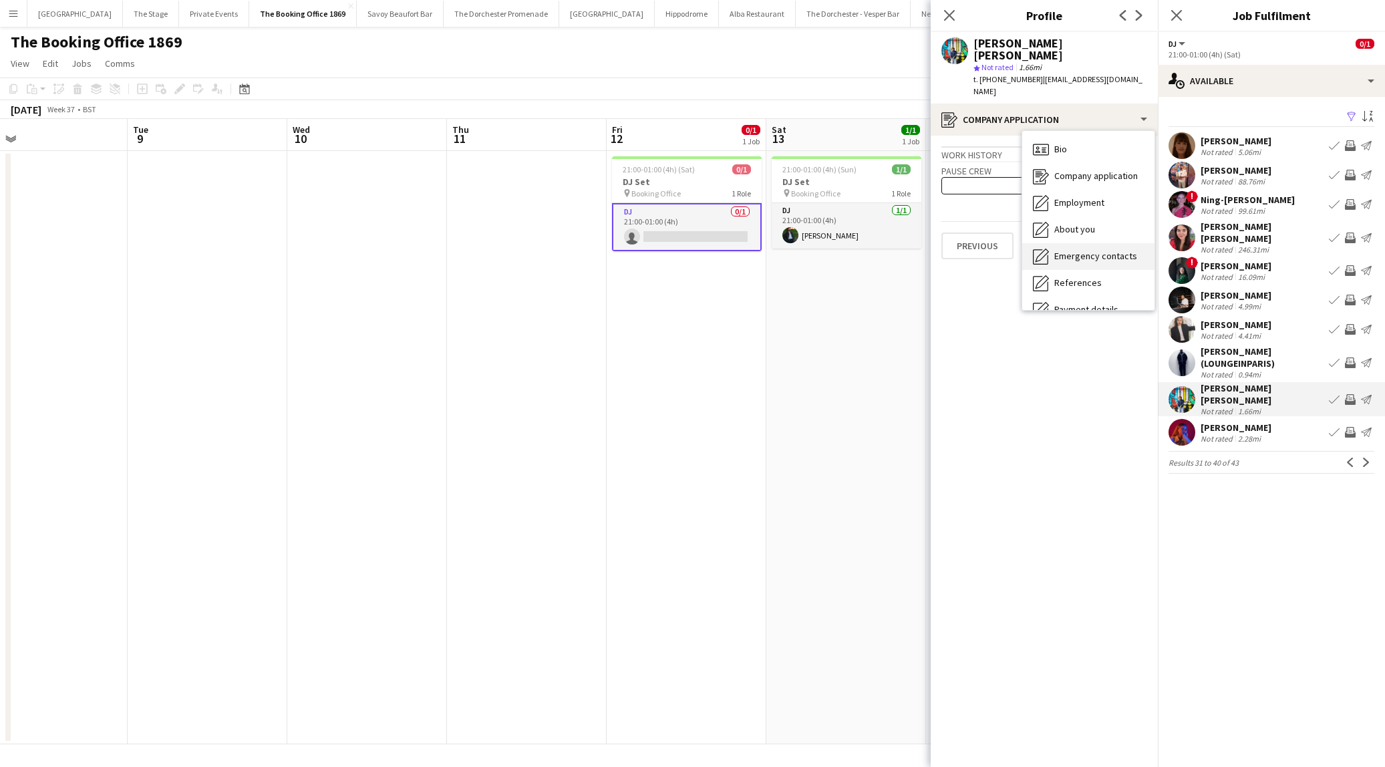
click at [1072, 250] on span "Emergency contacts" at bounding box center [1095, 256] width 83 height 12
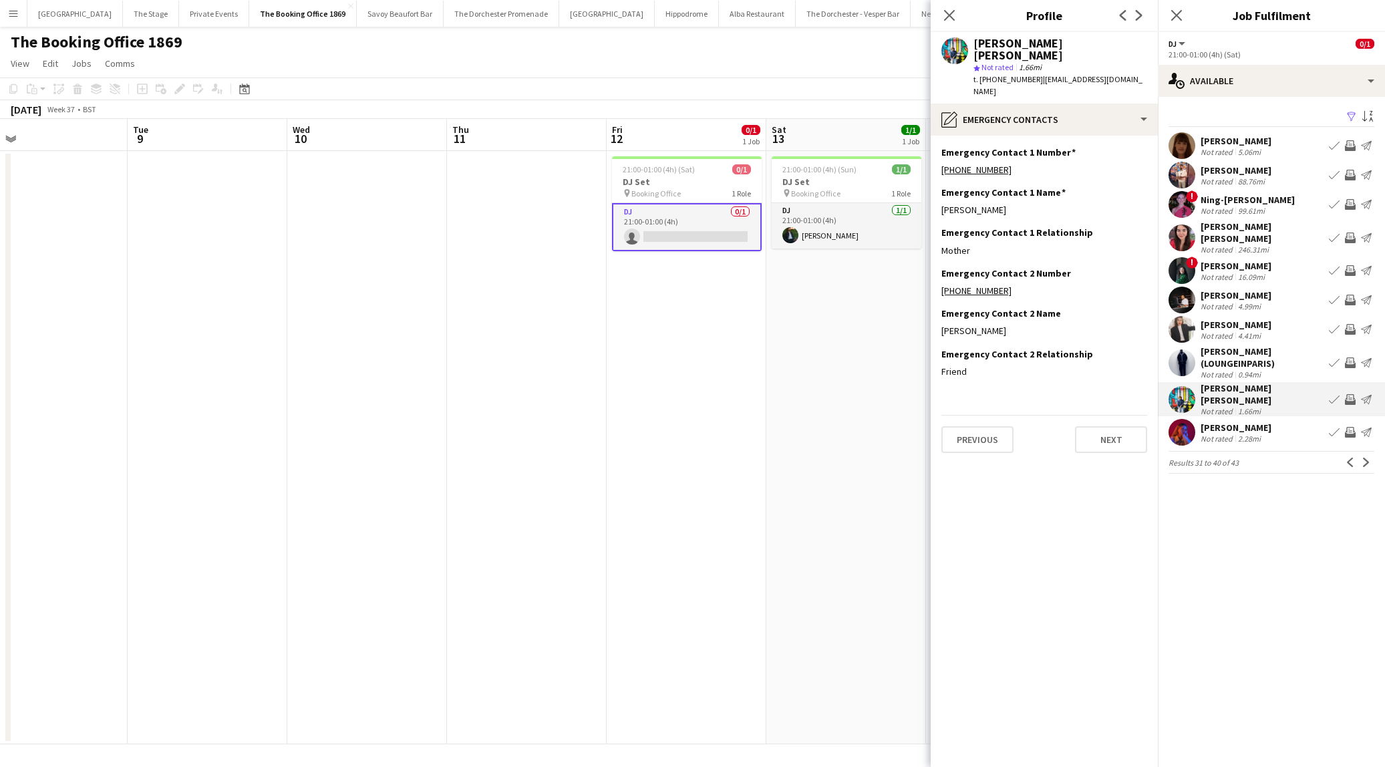
click at [716, 465] on app-date-cell "21:00-01:00 (4h) (Sat) 0/1 DJ Set pin Booking Office 1 Role DJ 0/1 21:00-01:00 …" at bounding box center [686, 447] width 160 height 593
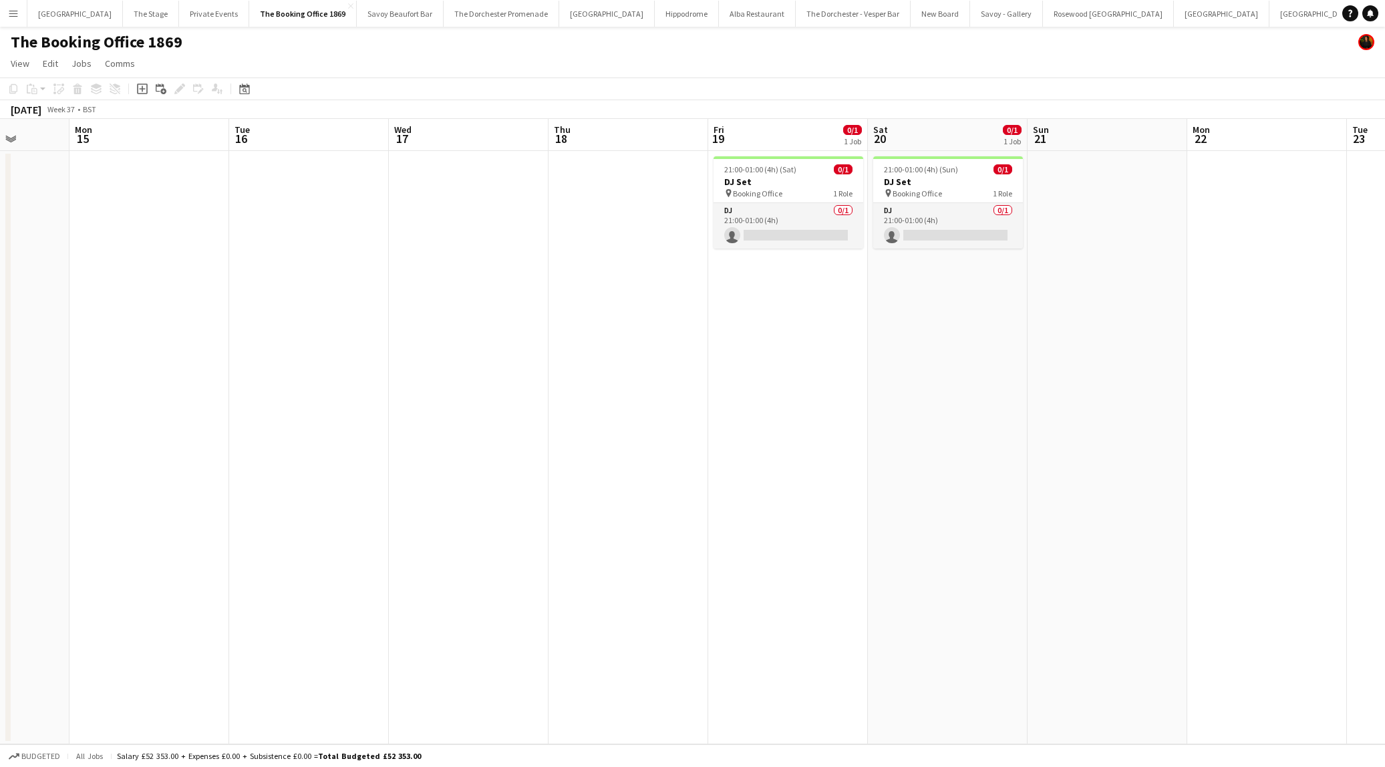
scroll to position [0, 425]
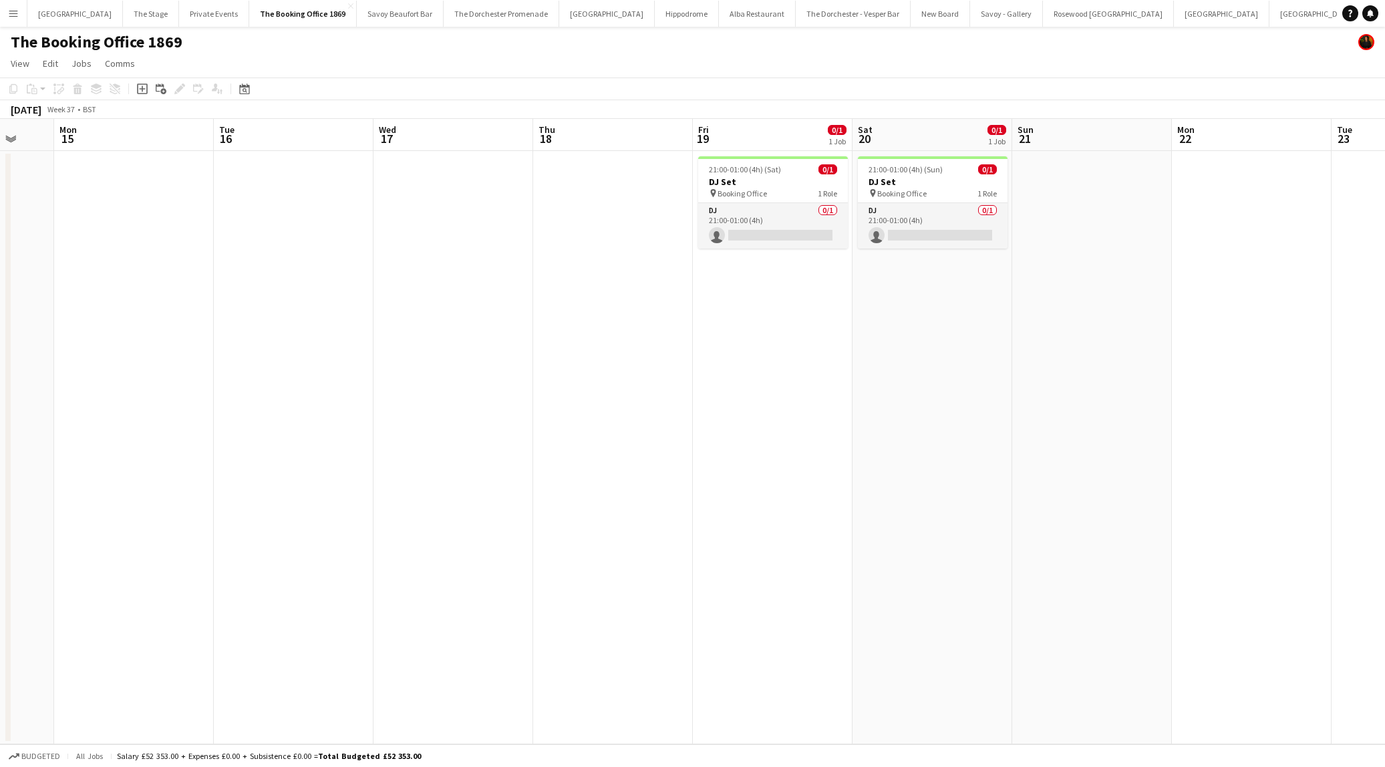
click at [13, 18] on app-icon "Menu" at bounding box center [13, 13] width 11 height 11
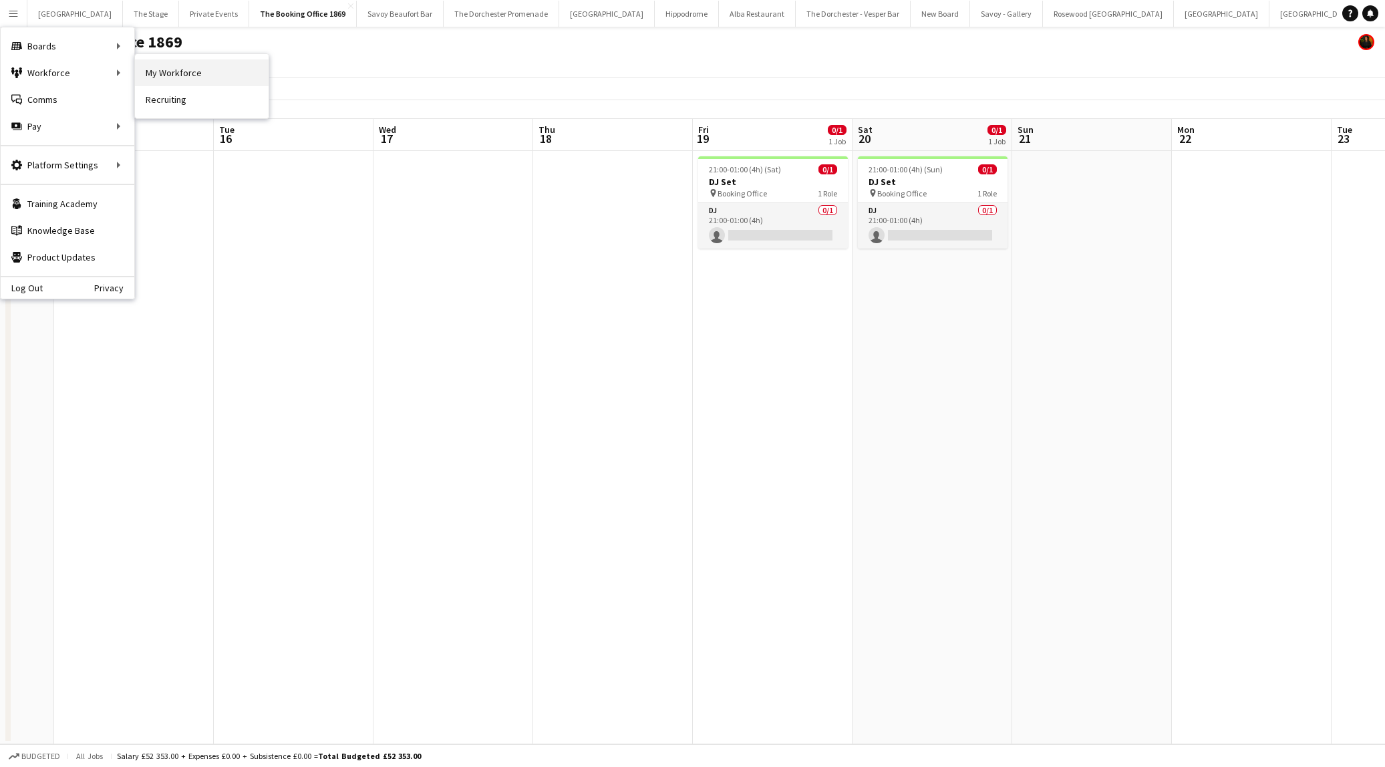
click at [172, 69] on link "My Workforce" at bounding box center [202, 72] width 134 height 27
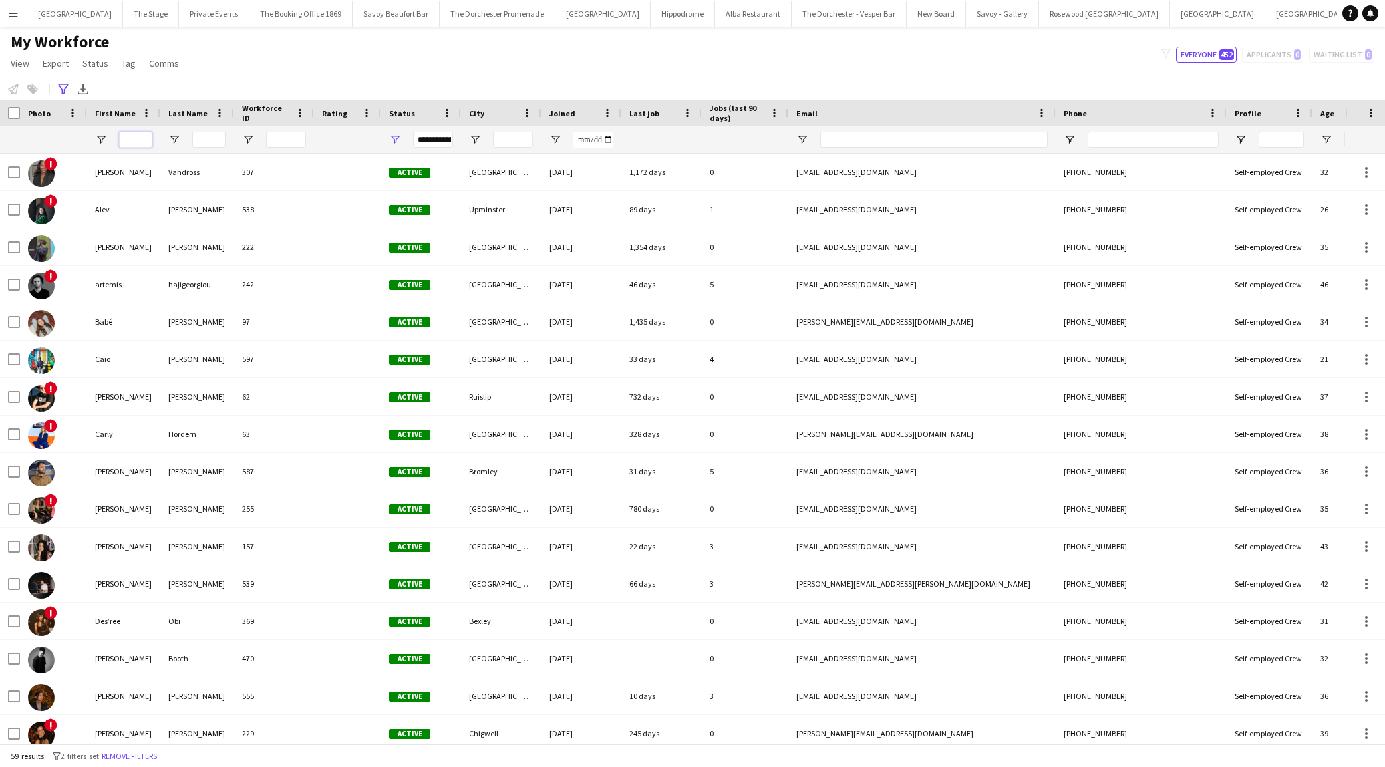
click at [125, 139] on input "First Name Filter Input" at bounding box center [135, 140] width 33 height 16
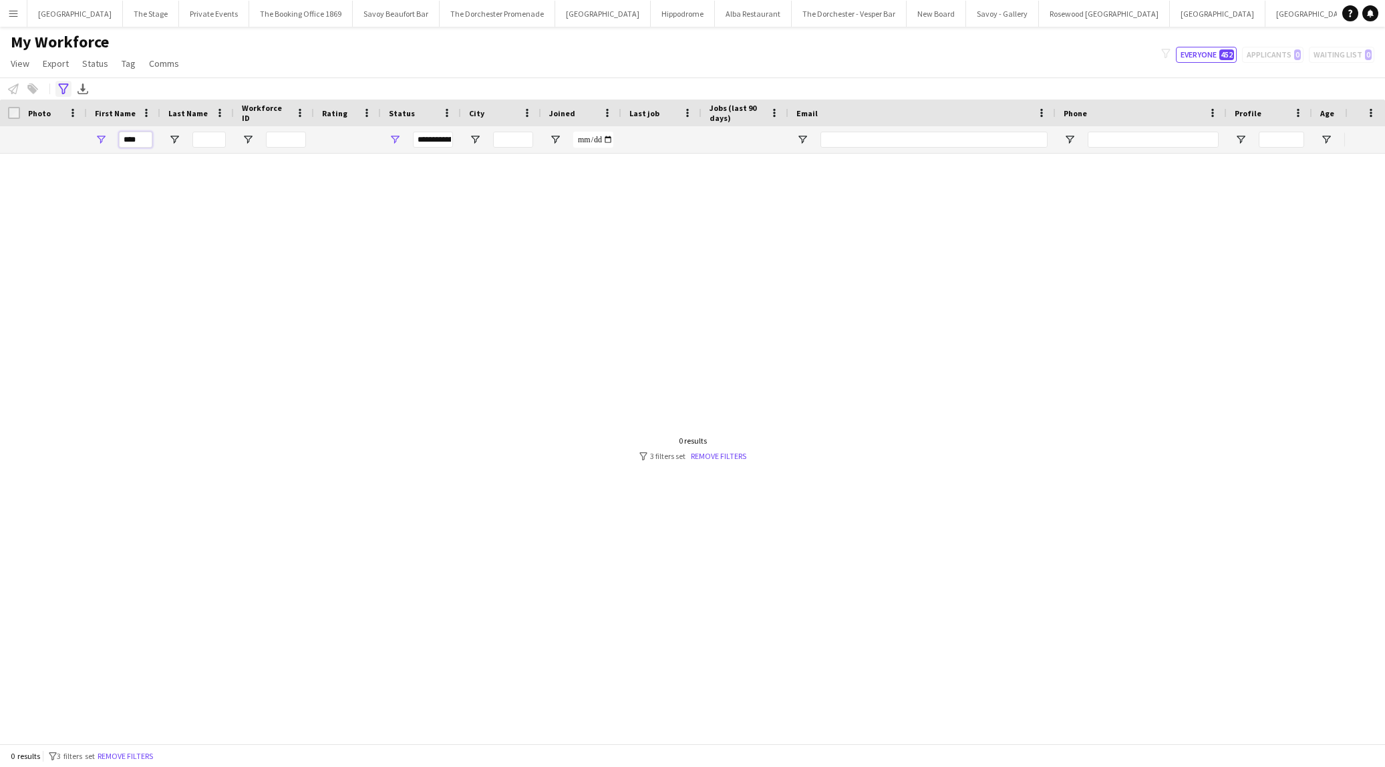
type input "****"
click at [59, 90] on icon "Advanced filters" at bounding box center [63, 88] width 11 height 11
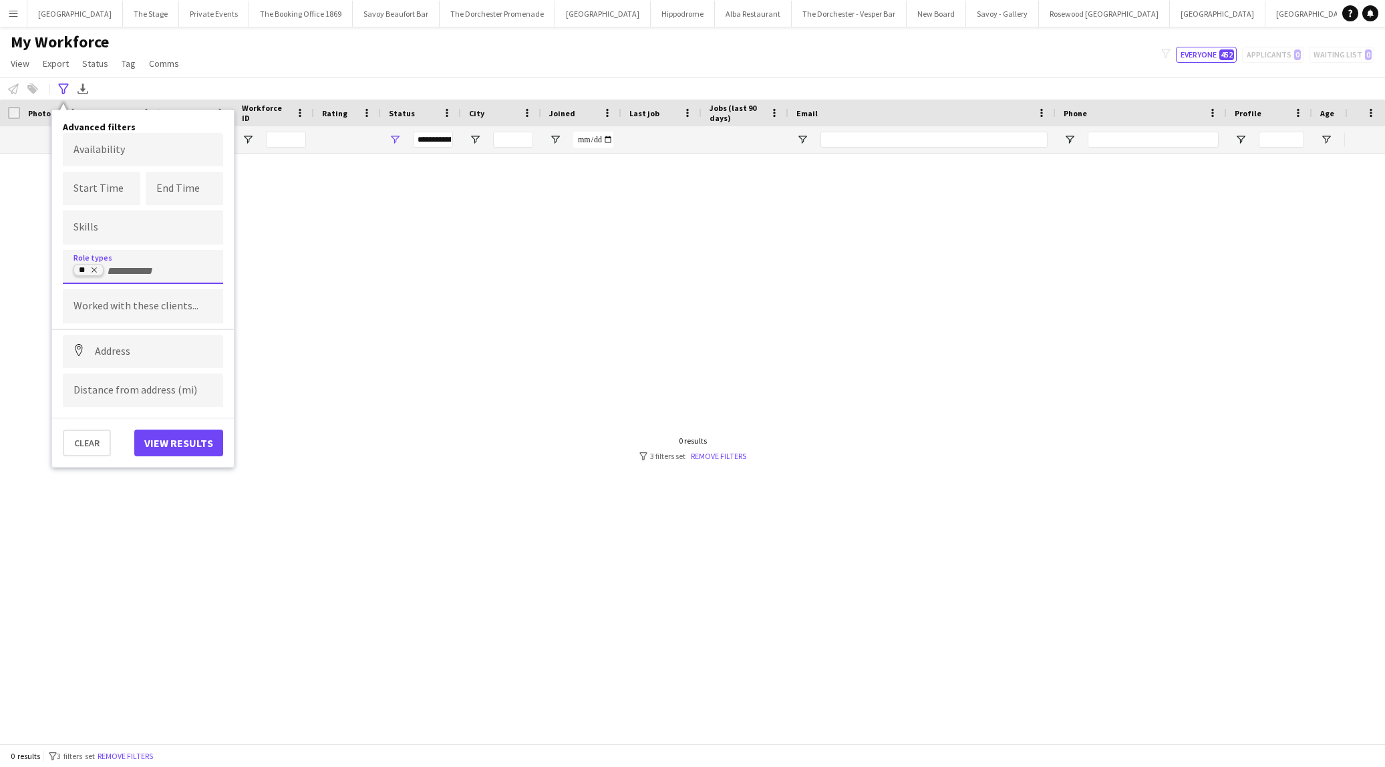
click at [95, 269] on icon "Remove tag" at bounding box center [94, 270] width 8 height 8
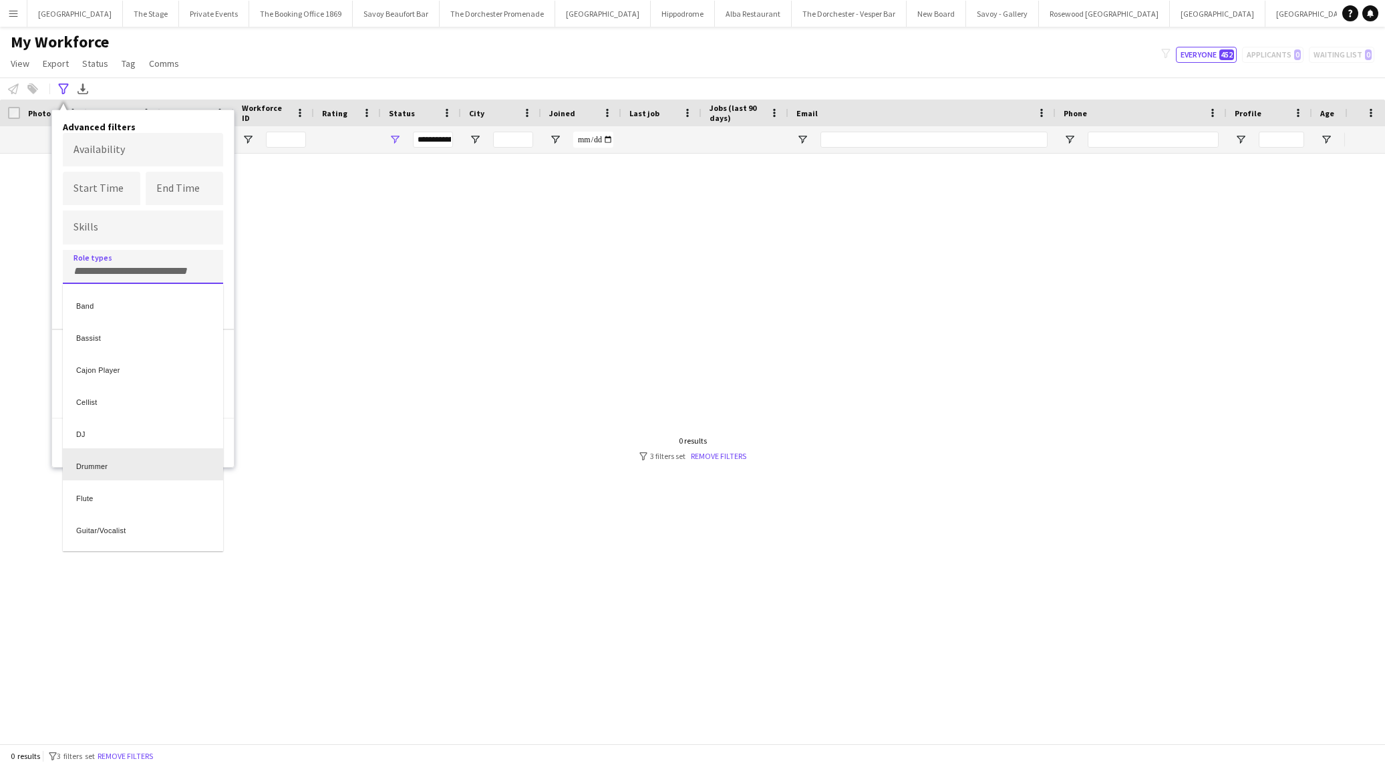
click at [260, 452] on div at bounding box center [692, 383] width 1385 height 767
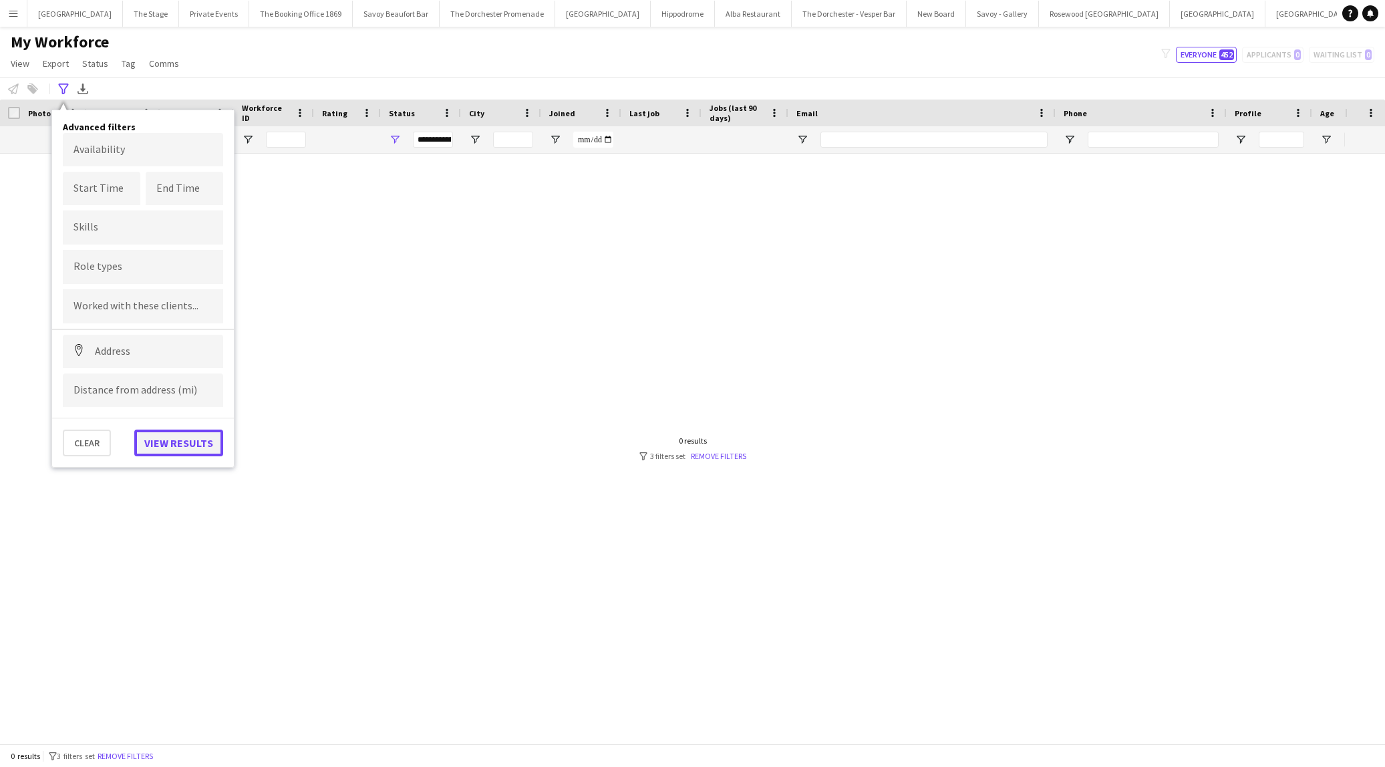
click at [190, 439] on button "View results" at bounding box center [178, 442] width 89 height 27
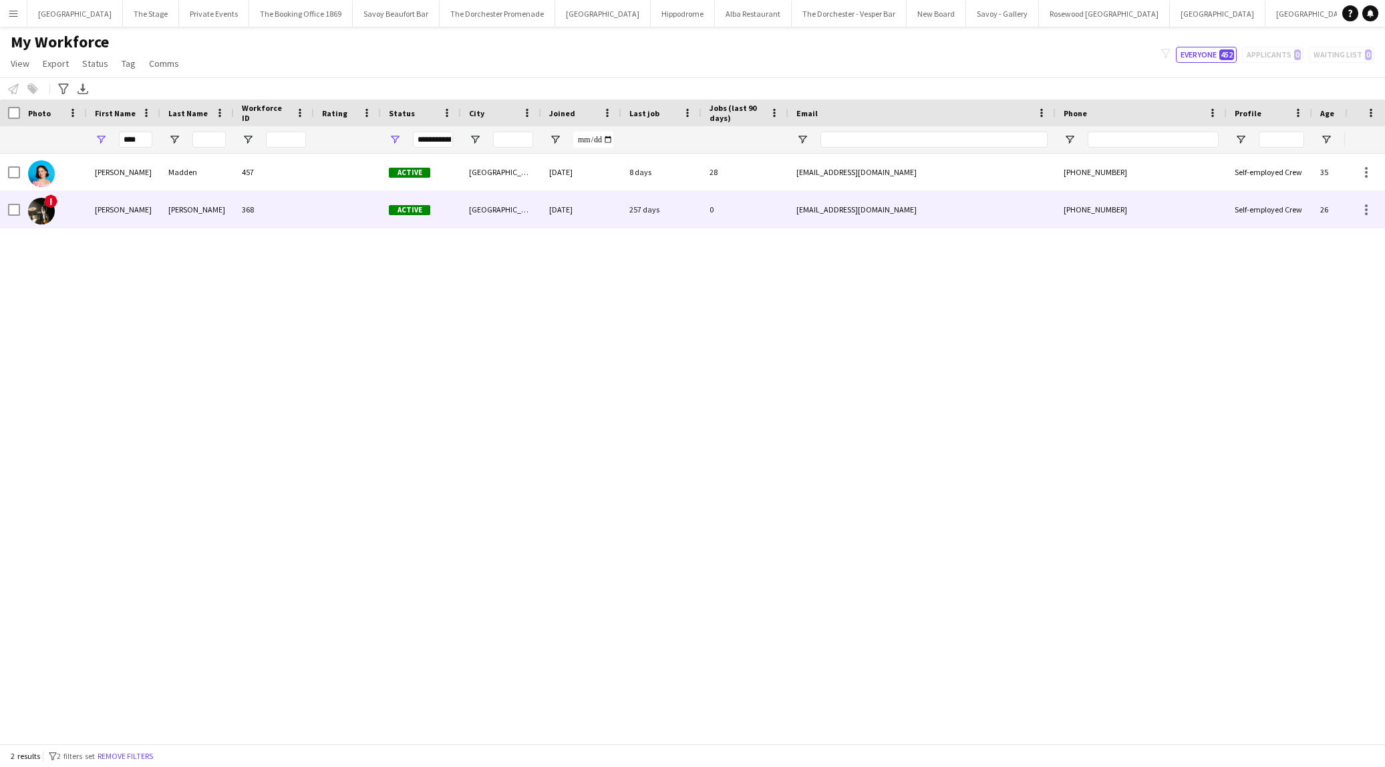
click at [196, 208] on div "Garcia de Paredes" at bounding box center [196, 209] width 73 height 37
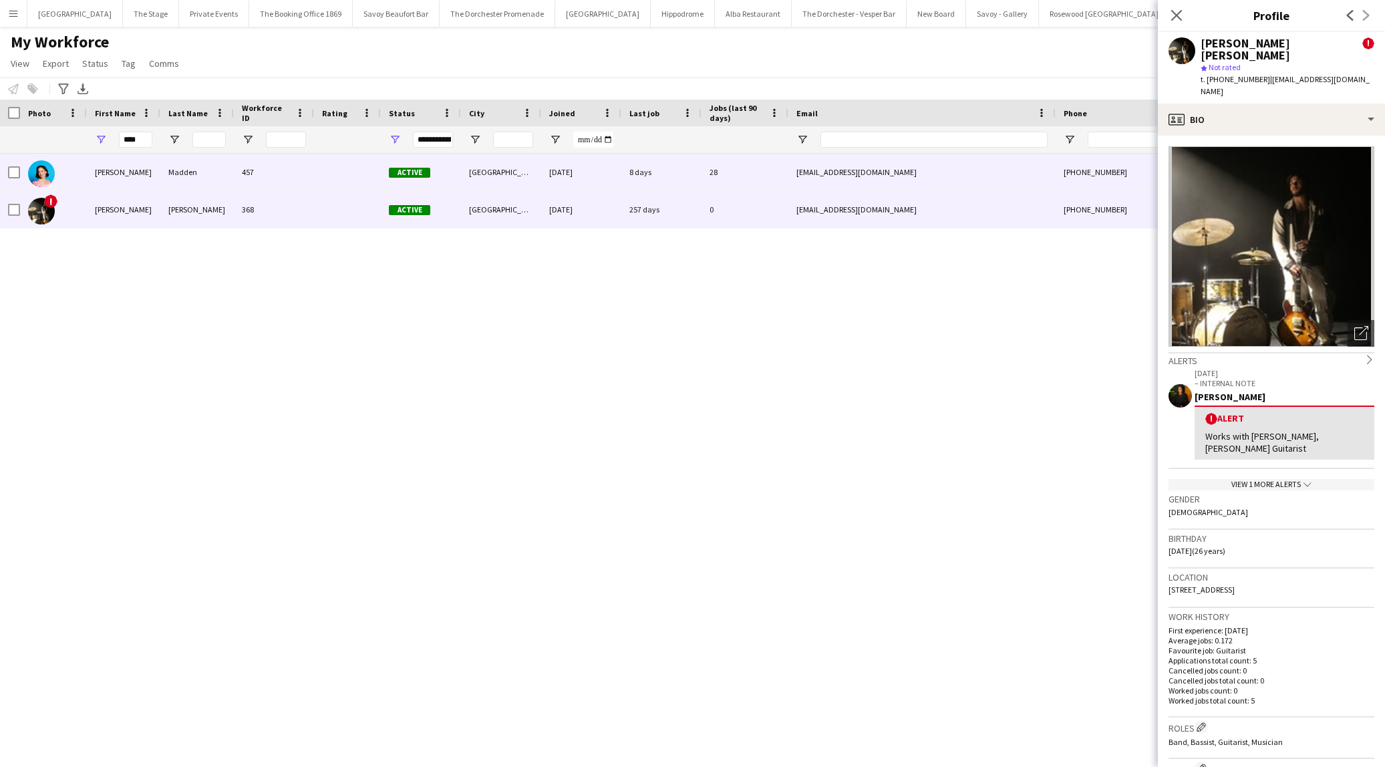
click at [180, 166] on div "Madden" at bounding box center [196, 172] width 73 height 37
